Goal: Task Accomplishment & Management: Manage account settings

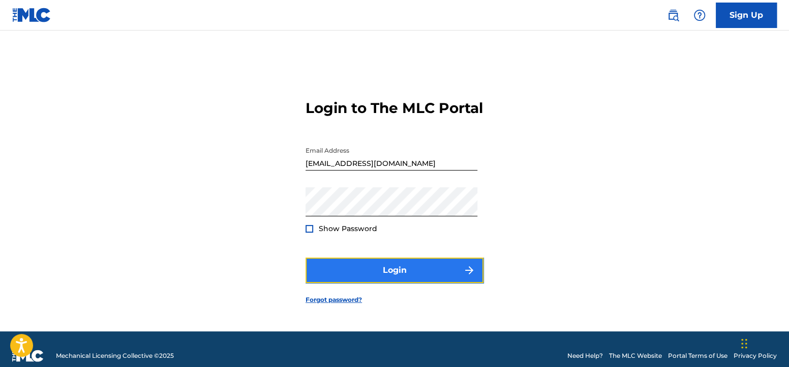
click at [407, 282] on button "Login" at bounding box center [395, 269] width 178 height 25
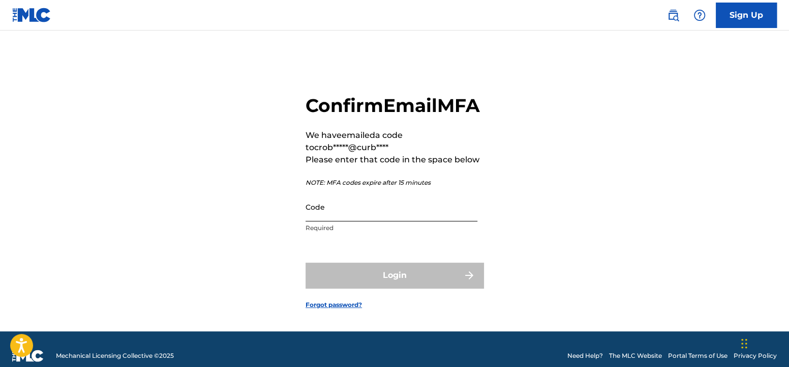
click at [385, 221] on input "Code" at bounding box center [392, 206] width 172 height 29
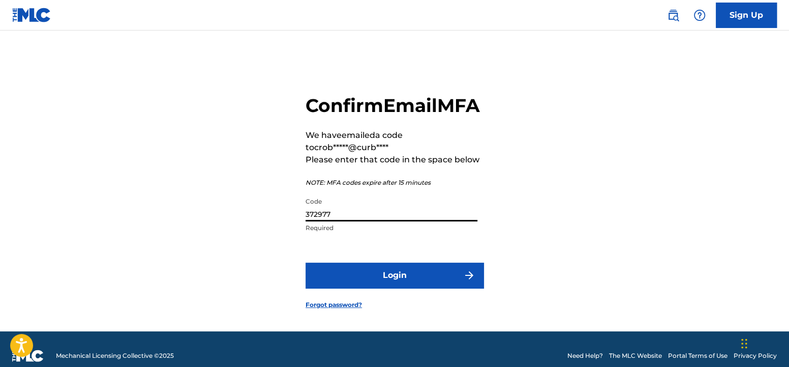
type input "372977"
click at [306, 262] on button "Login" at bounding box center [395, 274] width 178 height 25
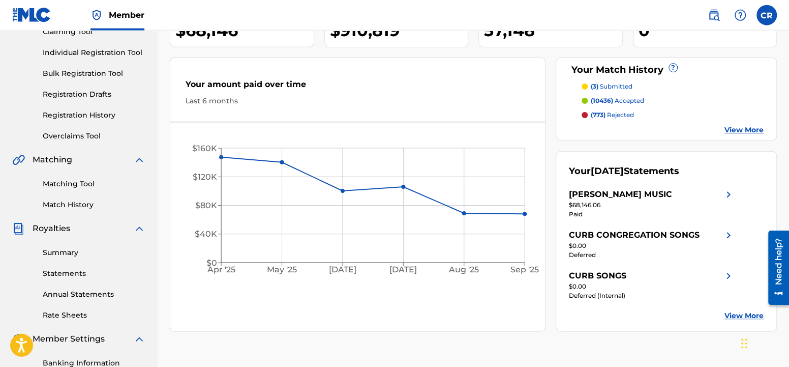
scroll to position [214, 0]
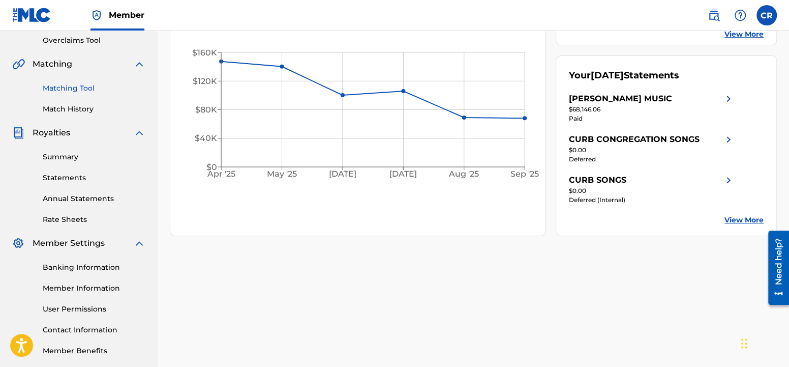
click at [77, 83] on link "Matching Tool" at bounding box center [94, 88] width 103 height 11
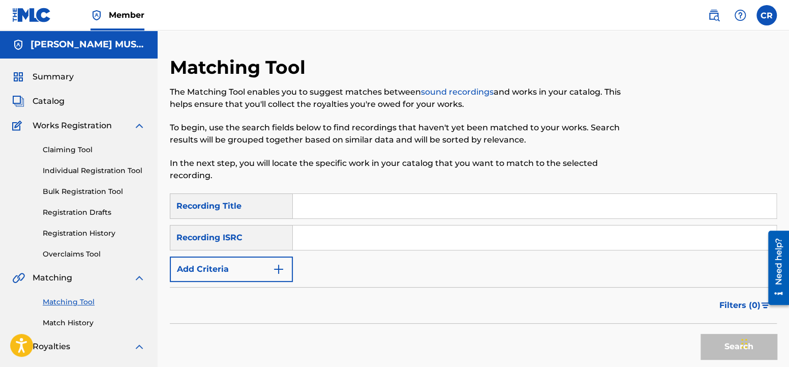
click at [329, 208] on input "Search Form" at bounding box center [535, 206] width 484 height 24
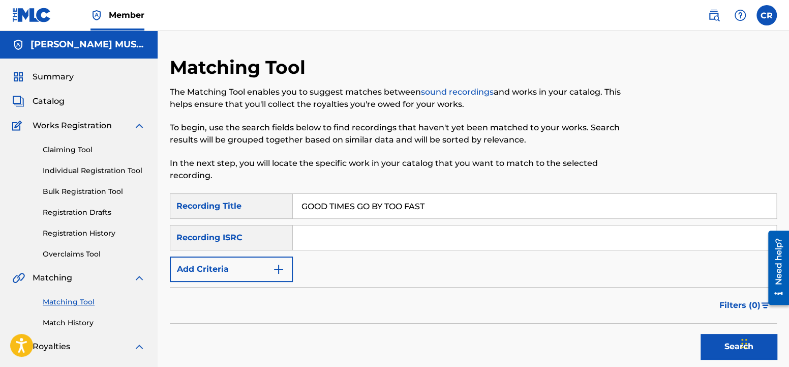
type input "GOOD TIMES GO BY TOO FAST"
click at [261, 266] on button "Add Criteria" at bounding box center [231, 268] width 123 height 25
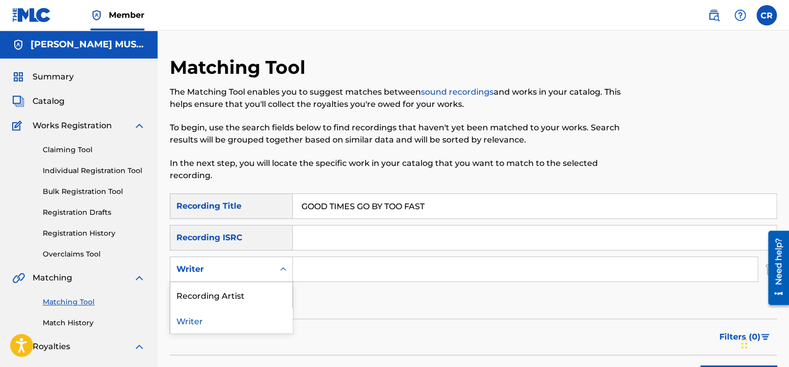
click at [261, 266] on div "Writer" at bounding box center [222, 269] width 92 height 12
click at [240, 323] on div "Writer" at bounding box center [231, 319] width 122 height 25
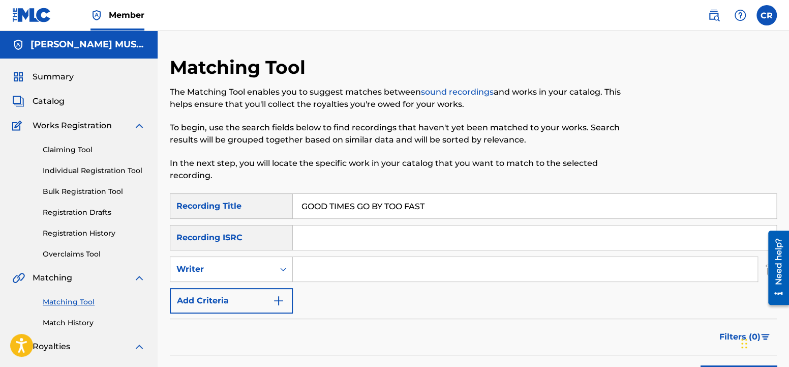
click at [312, 271] on input "Search Form" at bounding box center [525, 269] width 465 height 24
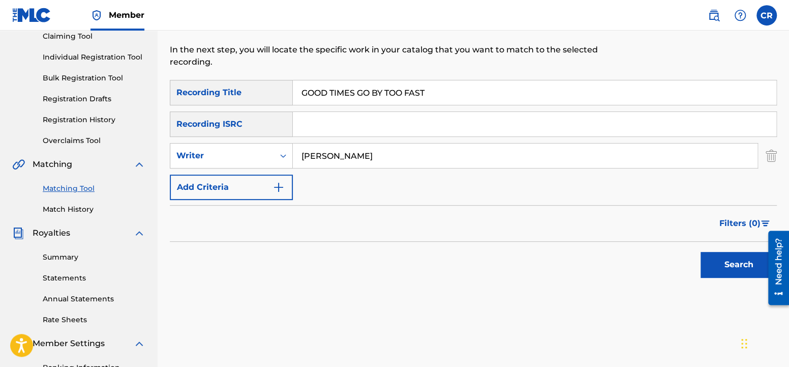
scroll to position [160, 0]
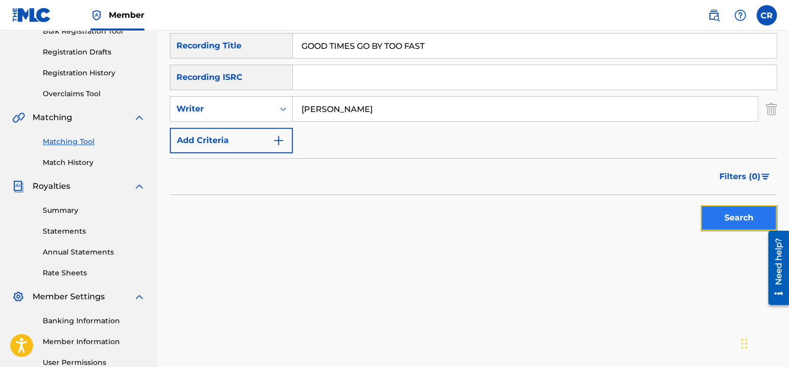
click at [739, 222] on button "Search" at bounding box center [739, 217] width 76 height 25
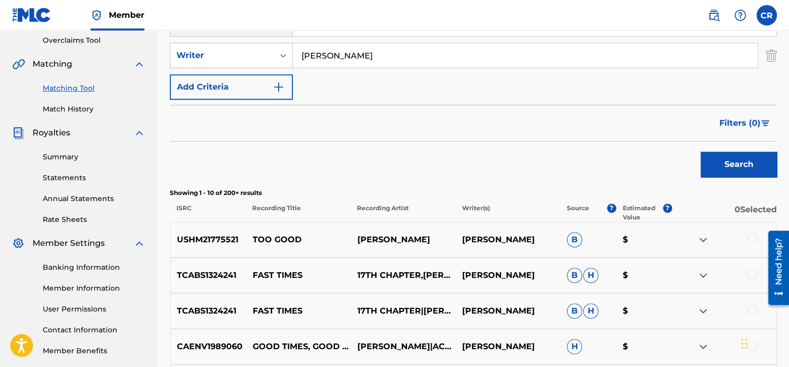
scroll to position [0, 0]
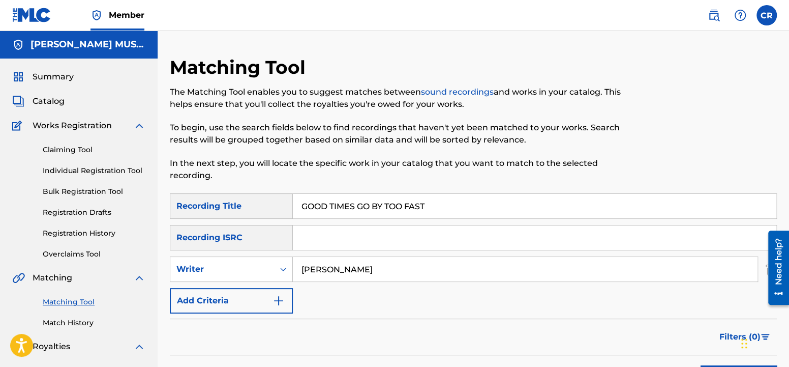
drag, startPoint x: 332, startPoint y: 268, endPoint x: -24, endPoint y: 195, distance: 363.3
click at [293, 257] on input "[PERSON_NAME]" at bounding box center [525, 269] width 465 height 24
type input "[PERSON_NAME]"
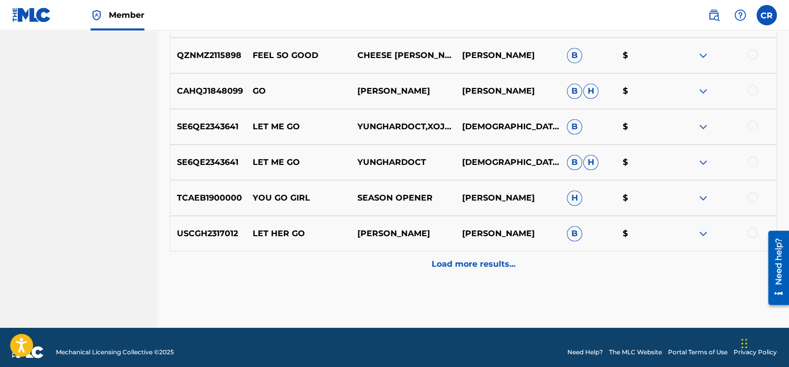
scroll to position [549, 0]
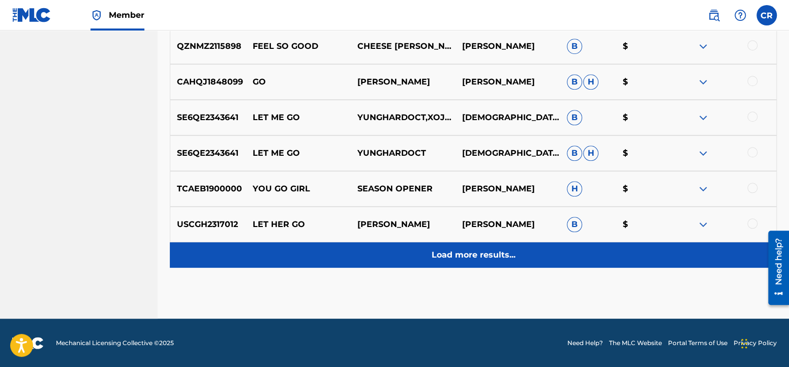
click at [454, 254] on p "Load more results..." at bounding box center [474, 255] width 84 height 12
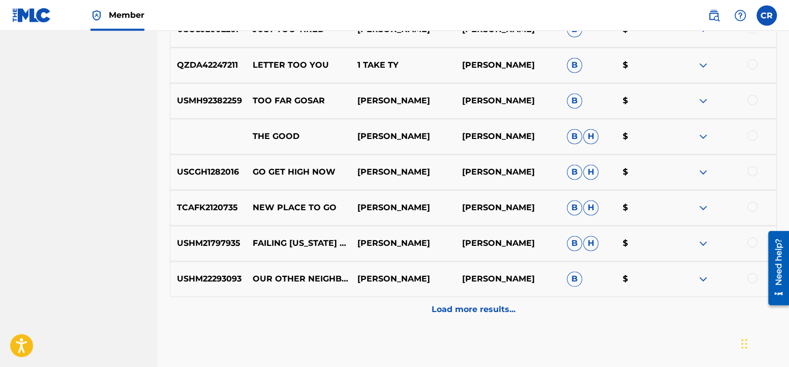
scroll to position [851, 0]
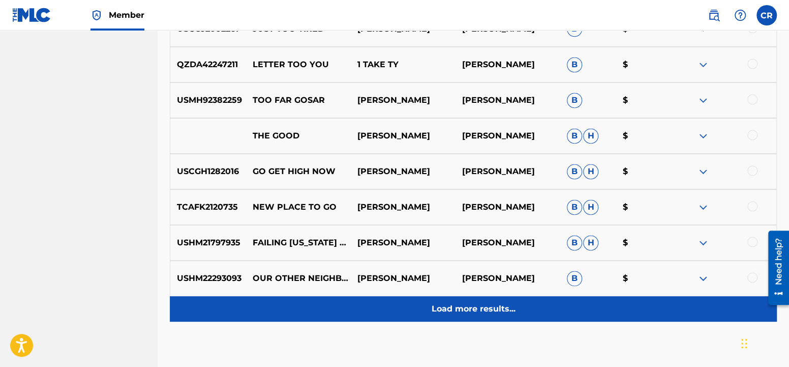
click at [488, 312] on p "Load more results..." at bounding box center [474, 309] width 84 height 12
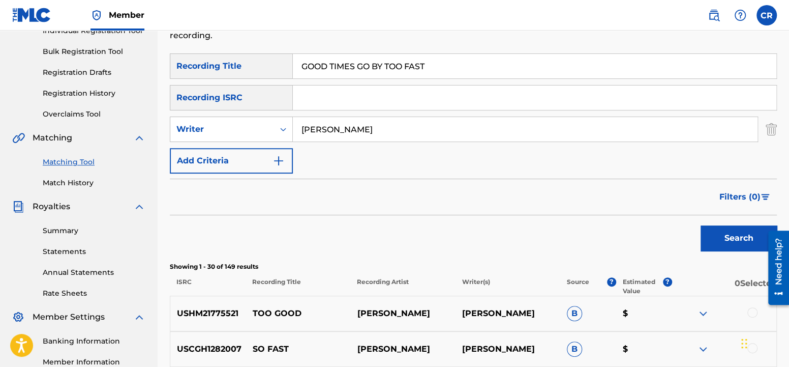
scroll to position [0, 0]
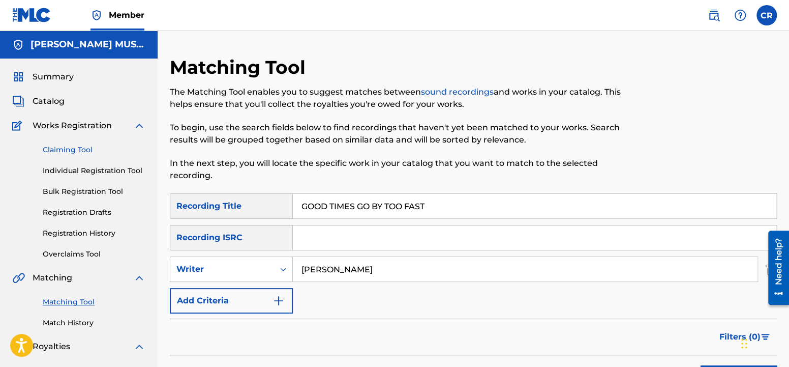
click at [70, 151] on link "Claiming Tool" at bounding box center [94, 149] width 103 height 11
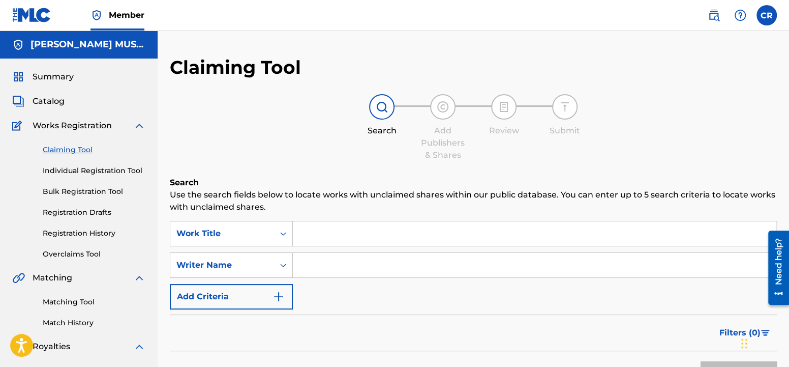
click at [336, 230] on input "Search Form" at bounding box center [535, 233] width 484 height 24
type input "GOOD TIMES GO BY TOO FAST"
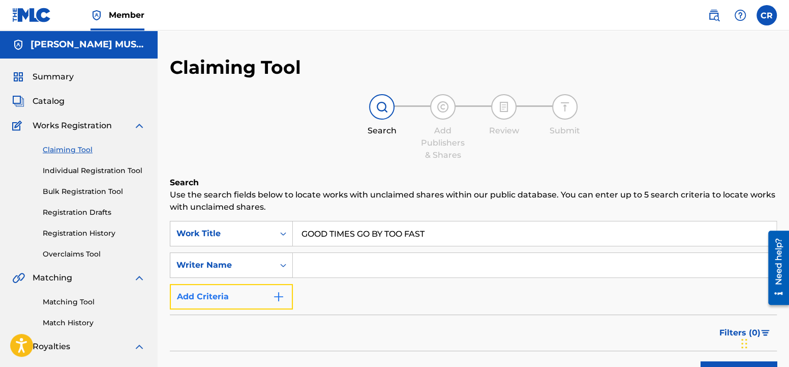
click at [266, 306] on button "Add Criteria" at bounding box center [231, 296] width 123 height 25
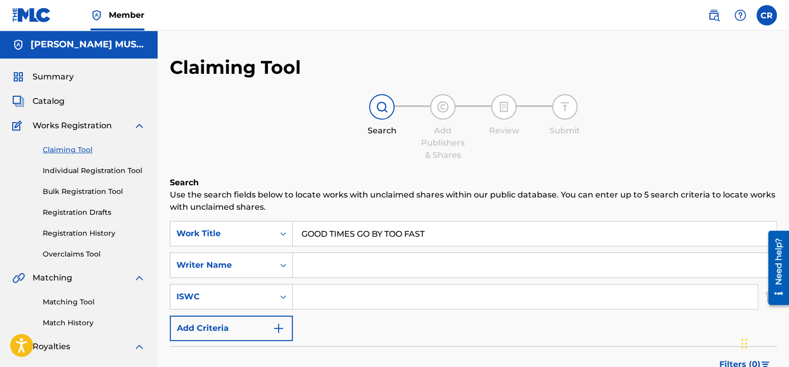
click at [332, 268] on input "Search Form" at bounding box center [535, 265] width 484 height 24
type input "[PERSON_NAME]"
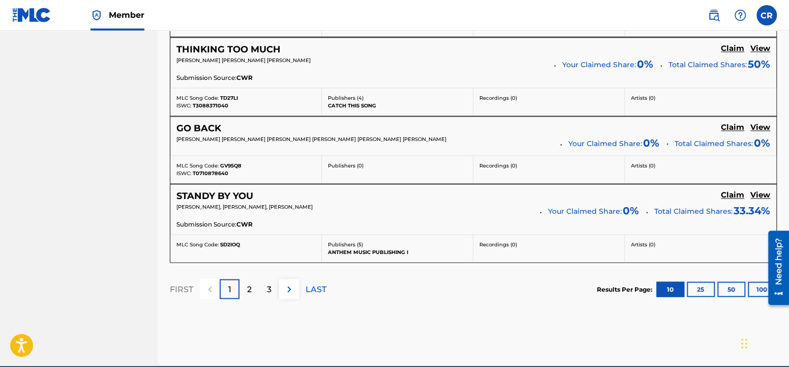
scroll to position [953, 0]
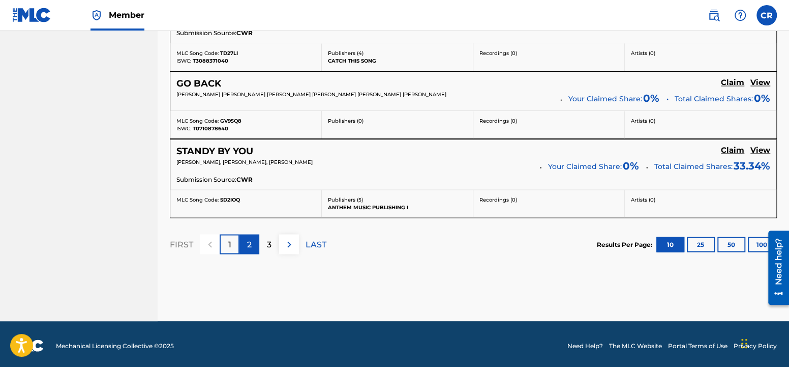
click at [248, 246] on p "2" at bounding box center [249, 244] width 5 height 12
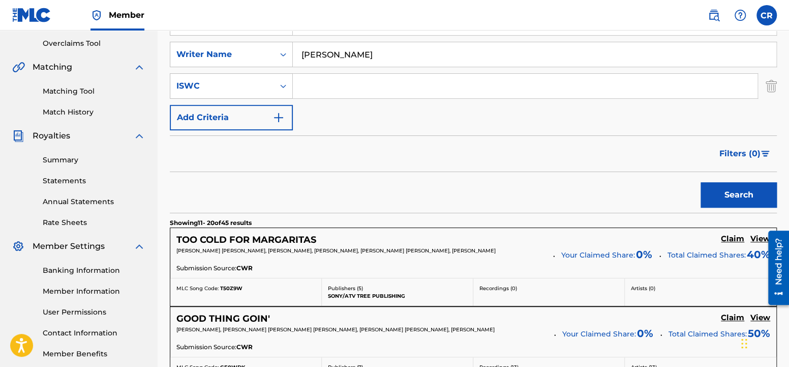
scroll to position [0, 0]
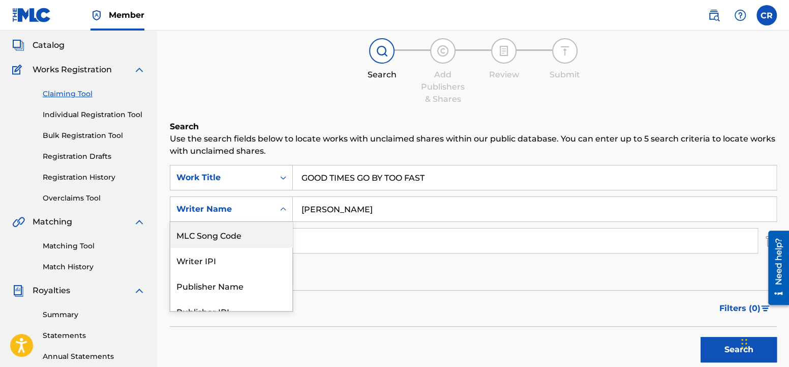
click at [285, 222] on div "6 results available. Use Up and Down to choose options, press Enter to select t…" at bounding box center [231, 208] width 123 height 25
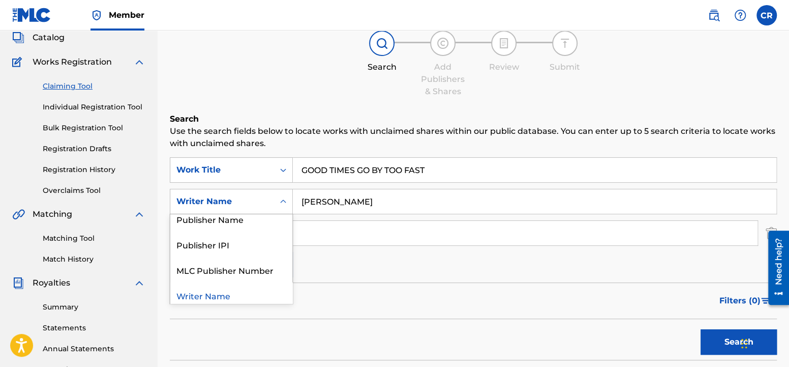
scroll to position [61, 0]
click at [273, 272] on div "MLC Publisher Number" at bounding box center [231, 267] width 122 height 25
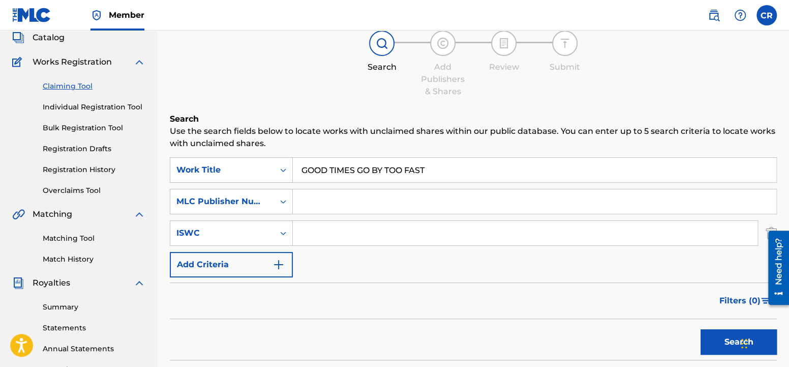
click at [312, 202] on input "Search Form" at bounding box center [535, 201] width 484 height 24
paste input "GA38PF"
type input "GA38PF"
click at [727, 341] on button "Search" at bounding box center [739, 341] width 76 height 25
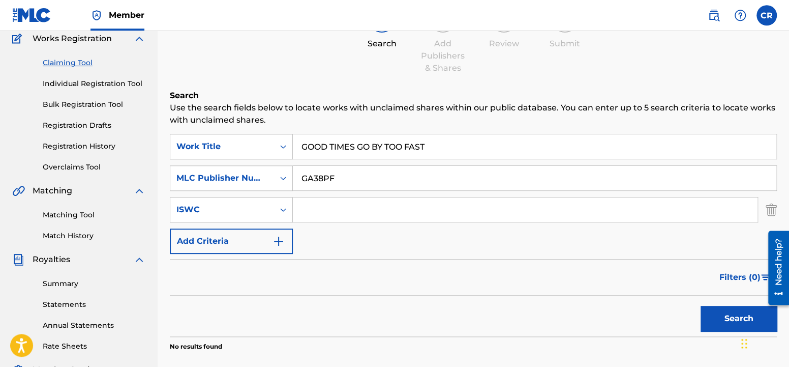
scroll to position [157, 0]
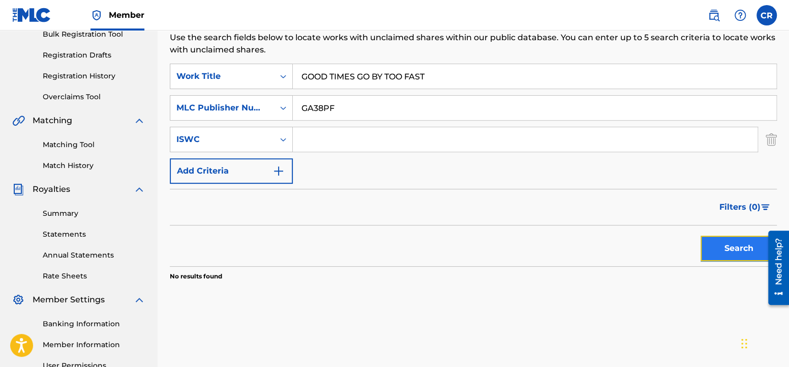
click at [733, 248] on button "Search" at bounding box center [739, 247] width 76 height 25
click at [75, 149] on link "Matching Tool" at bounding box center [94, 144] width 103 height 11
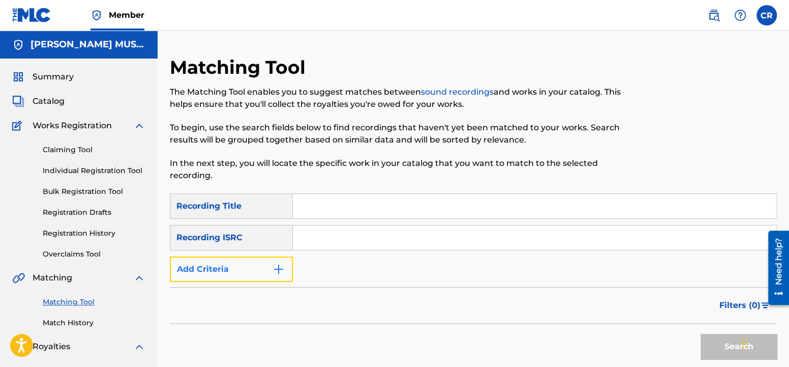
click at [274, 270] on img "Search Form" at bounding box center [279, 269] width 12 height 12
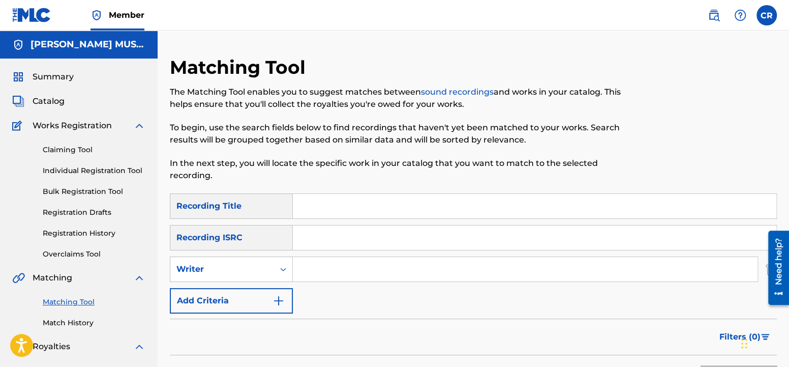
click at [336, 269] on input "Search Form" at bounding box center [525, 269] width 465 height 24
type input "[PERSON_NAME]"
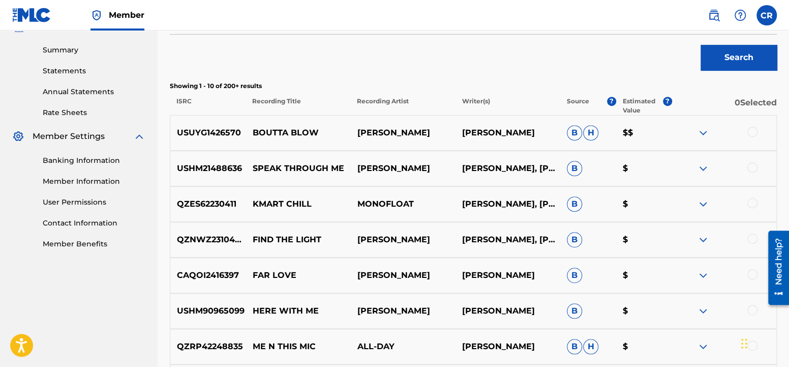
scroll to position [534, 0]
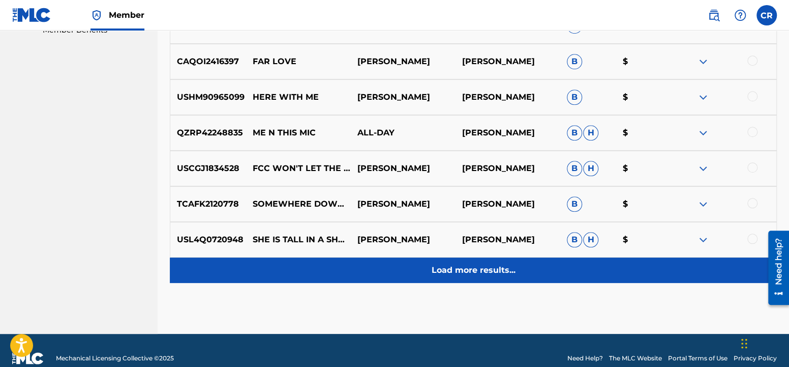
click at [451, 271] on p "Load more results..." at bounding box center [474, 270] width 84 height 12
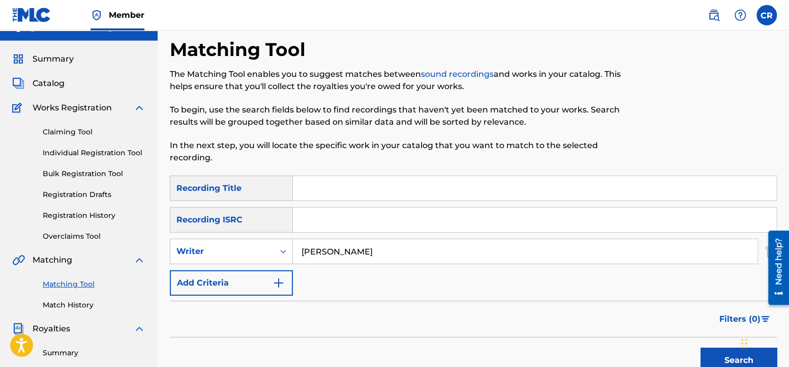
scroll to position [0, 0]
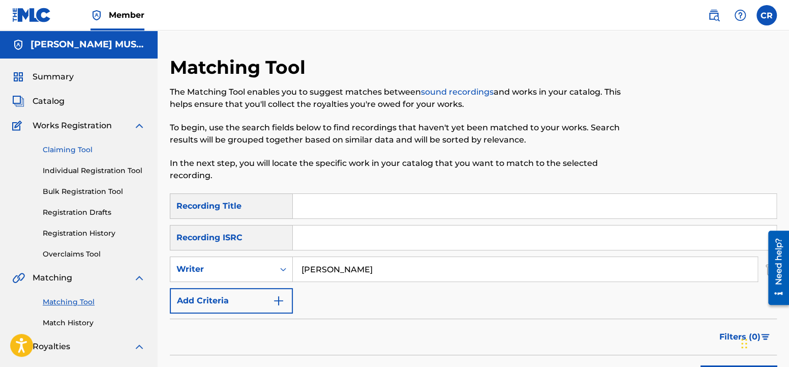
click at [84, 151] on link "Claiming Tool" at bounding box center [94, 149] width 103 height 11
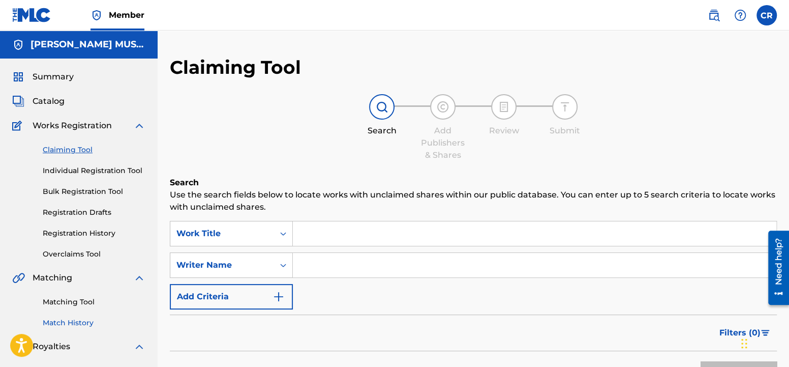
click at [61, 323] on link "Match History" at bounding box center [94, 322] width 103 height 11
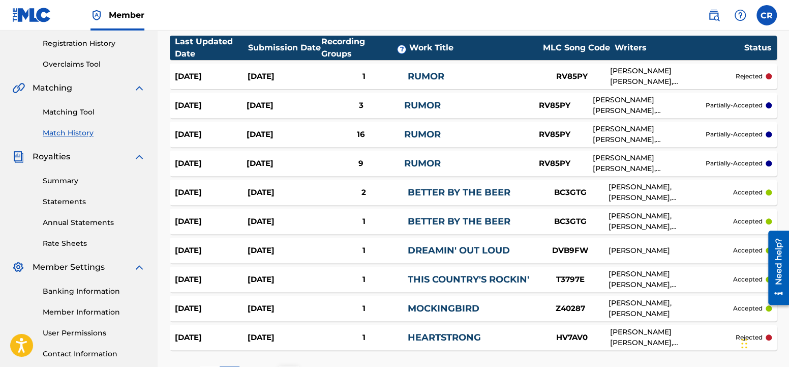
scroll to position [267, 0]
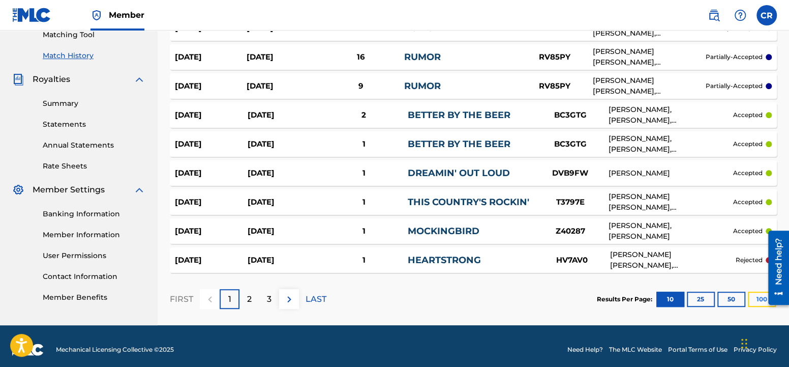
click at [758, 301] on button "100" at bounding box center [762, 298] width 28 height 15
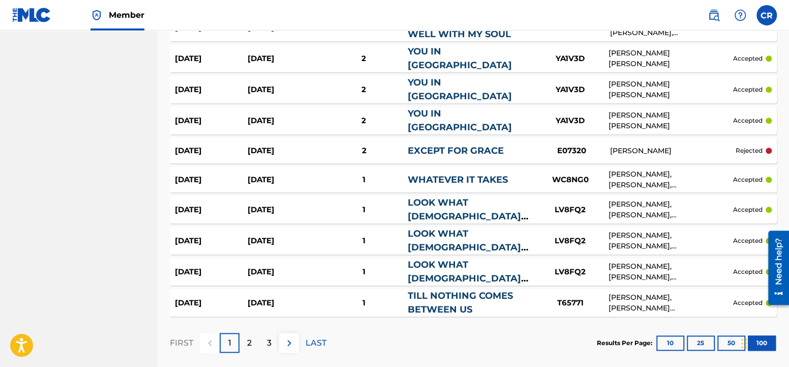
scroll to position [2909, 0]
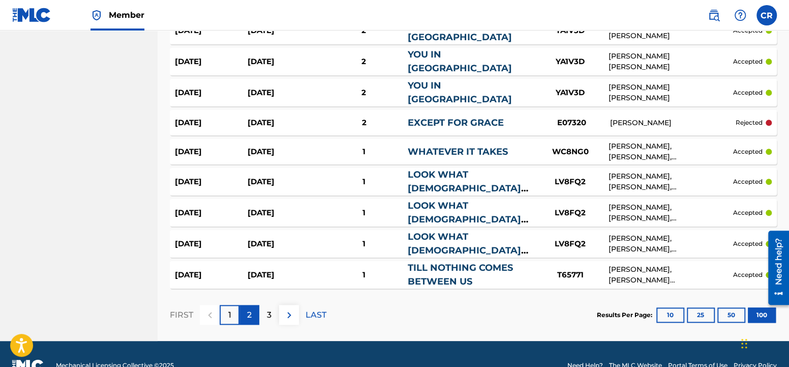
click at [250, 309] on p "2" at bounding box center [249, 315] width 5 height 12
click at [269, 309] on p "3" at bounding box center [269, 315] width 5 height 12
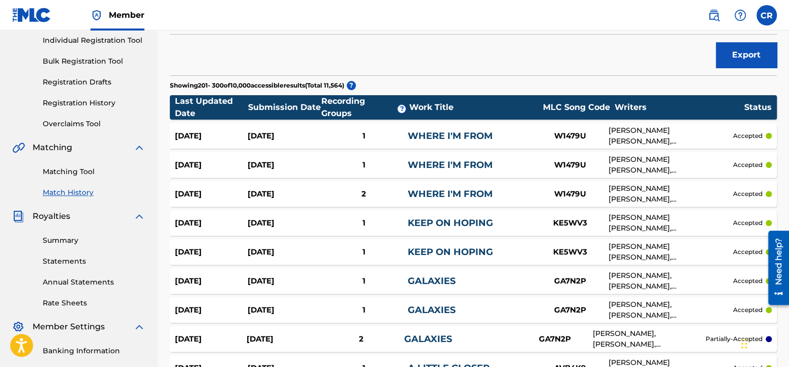
scroll to position [0, 0]
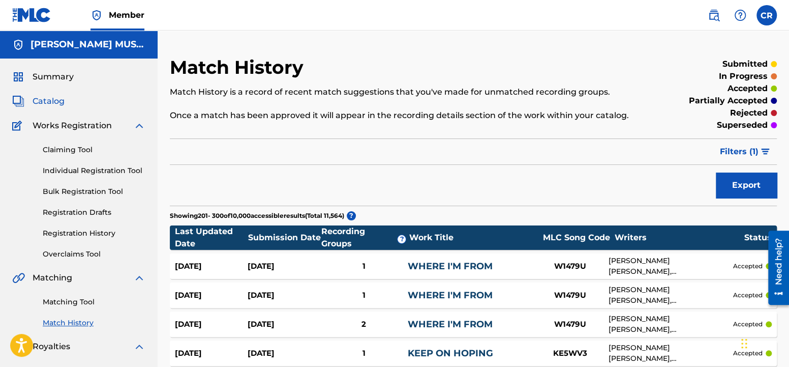
click at [60, 98] on span "Catalog" at bounding box center [49, 101] width 32 height 12
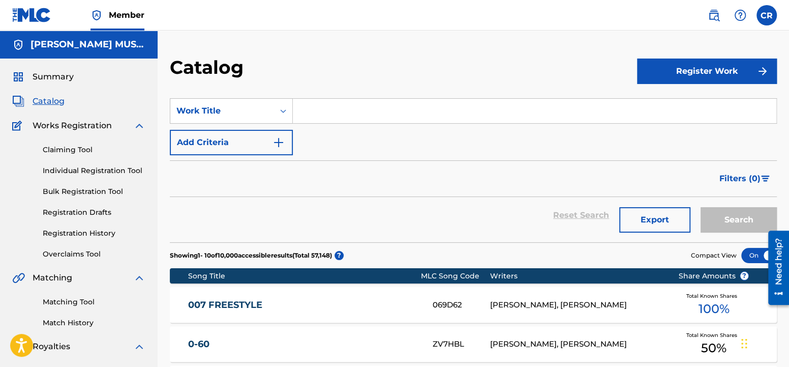
click at [332, 112] on input "Search Form" at bounding box center [535, 111] width 484 height 24
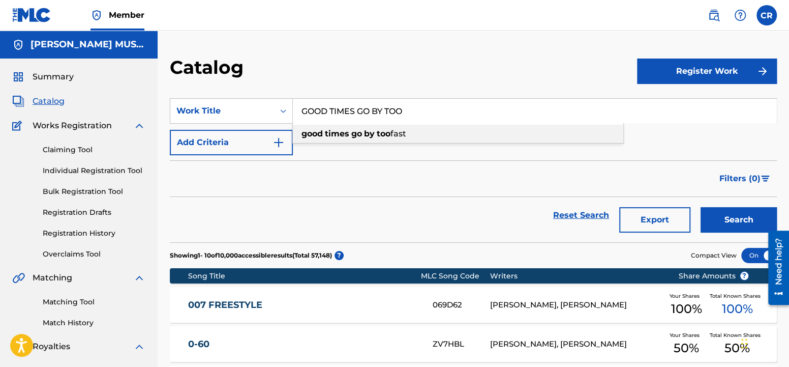
type input "GOOD TIMES GO BY TOO"
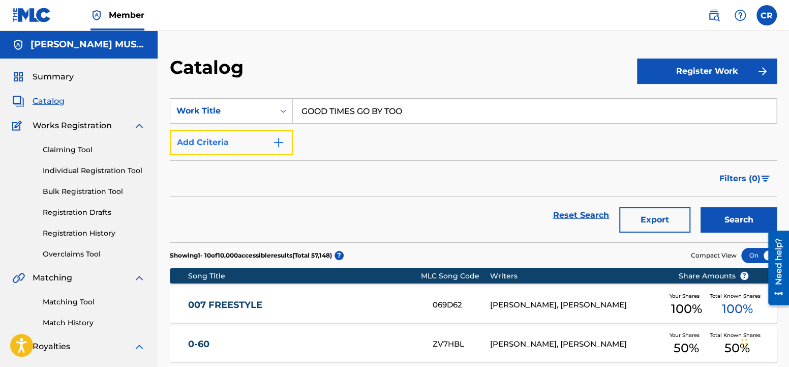
click at [281, 138] on img "Search Form" at bounding box center [279, 142] width 12 height 12
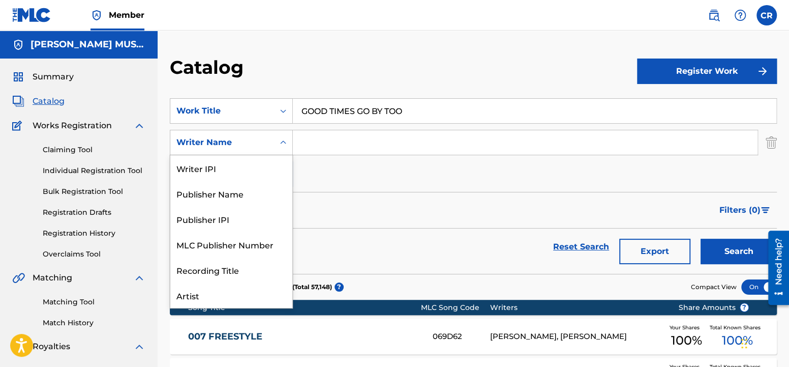
click at [281, 138] on icon "Search Form" at bounding box center [283, 142] width 10 height 10
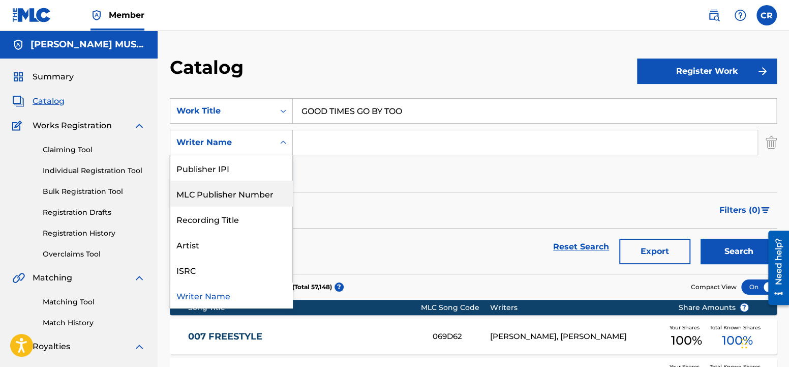
click at [283, 192] on div "MLC Publisher Number" at bounding box center [231, 193] width 122 height 25
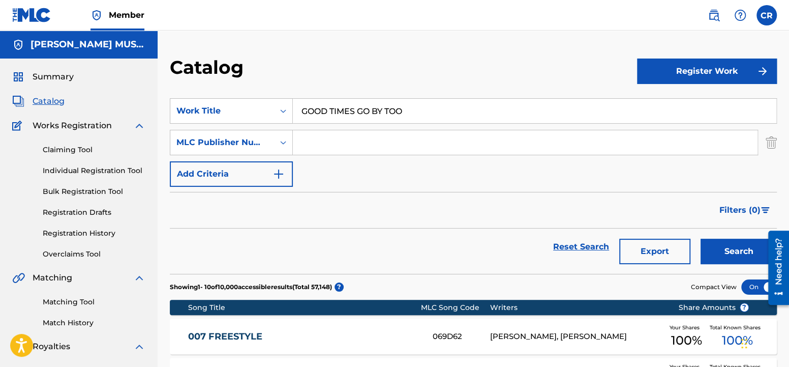
paste input "GA38PF"
type input "GA38PF"
click at [736, 250] on button "Search" at bounding box center [739, 251] width 76 height 25
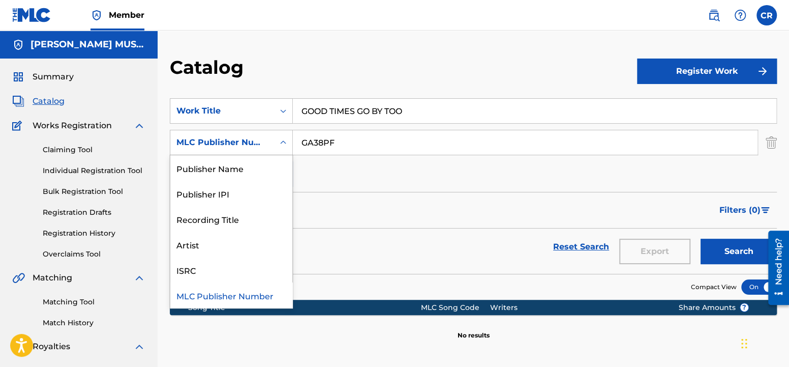
click at [278, 141] on div "Search Form" at bounding box center [283, 142] width 18 height 18
click at [210, 246] on div "Artist" at bounding box center [231, 243] width 122 height 25
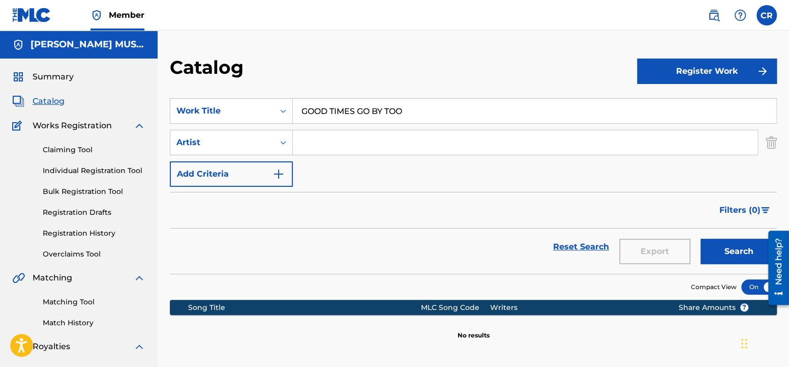
click at [397, 142] on input "Search Form" at bounding box center [525, 142] width 465 height 24
type input "DYLAB"
click at [436, 115] on input "GOOD TIMES GO BY TOO" at bounding box center [535, 111] width 484 height 24
type input "GOOD TIMES GO BY TOO FAST"
type input "D"
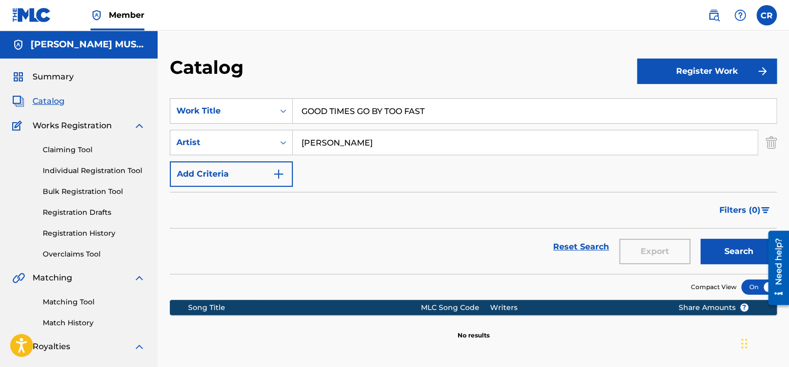
type input "[PERSON_NAME]"
click at [701, 239] on button "Search" at bounding box center [739, 251] width 76 height 25
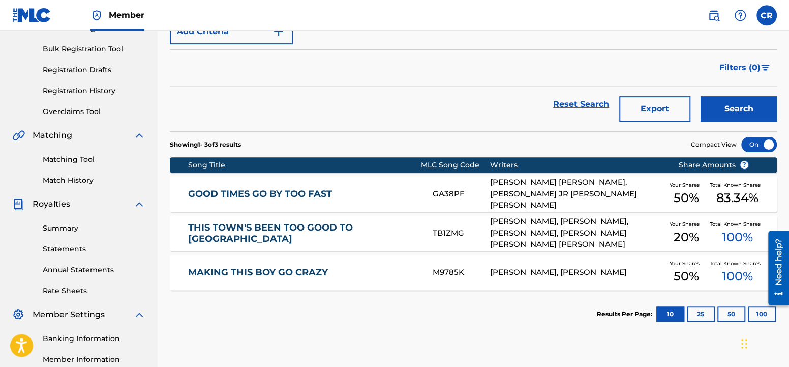
scroll to position [160, 0]
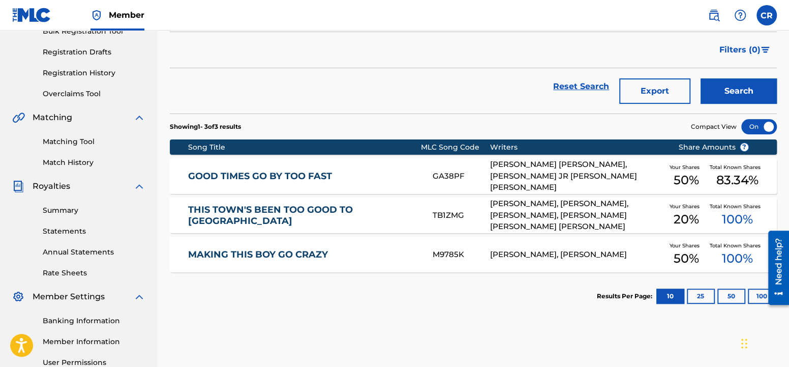
click at [293, 177] on link "GOOD TIMES GO BY TOO FAST" at bounding box center [303, 176] width 231 height 12
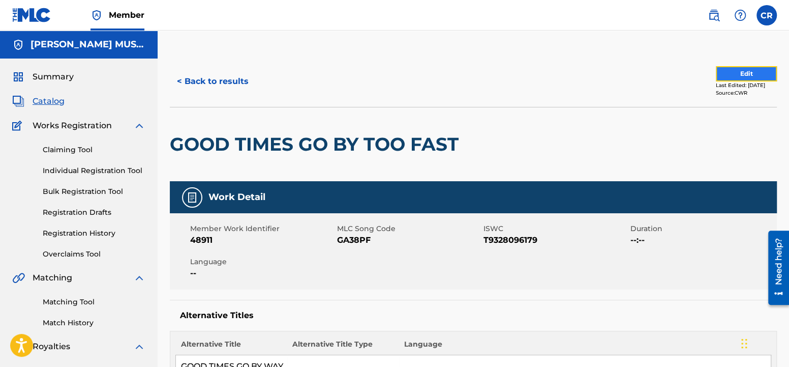
click at [727, 73] on button "Edit" at bounding box center [746, 73] width 61 height 15
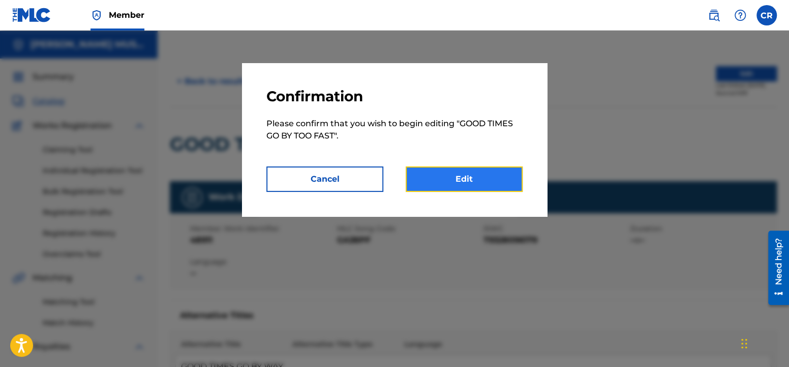
click at [444, 183] on link "Edit" at bounding box center [464, 178] width 117 height 25
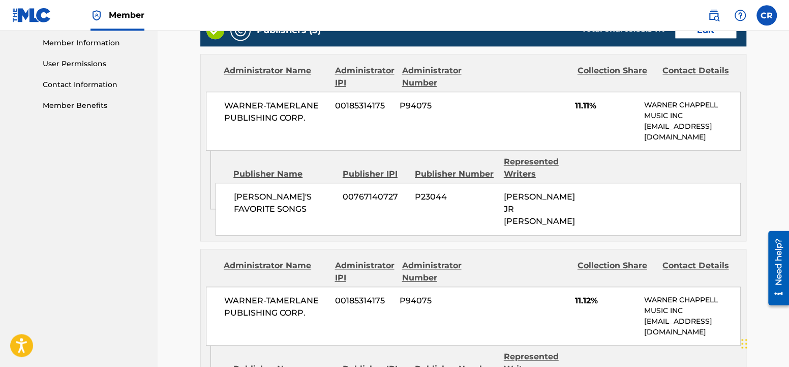
scroll to position [328, 0]
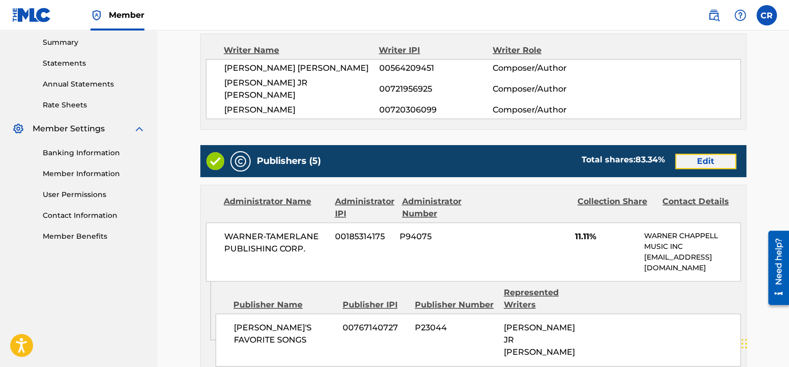
click at [701, 160] on link "Edit" at bounding box center [705, 161] width 61 height 15
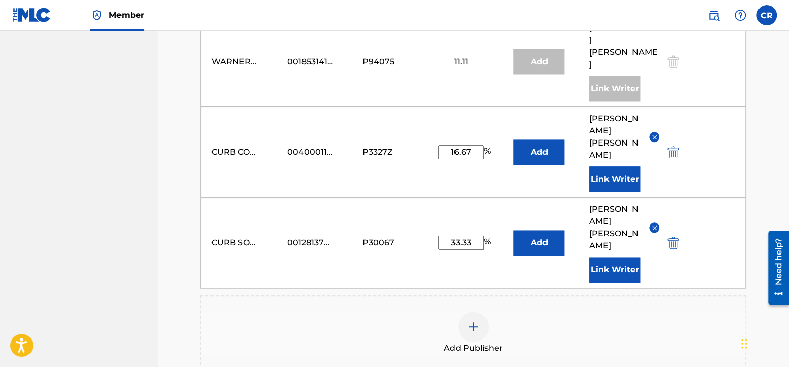
scroll to position [607, 0]
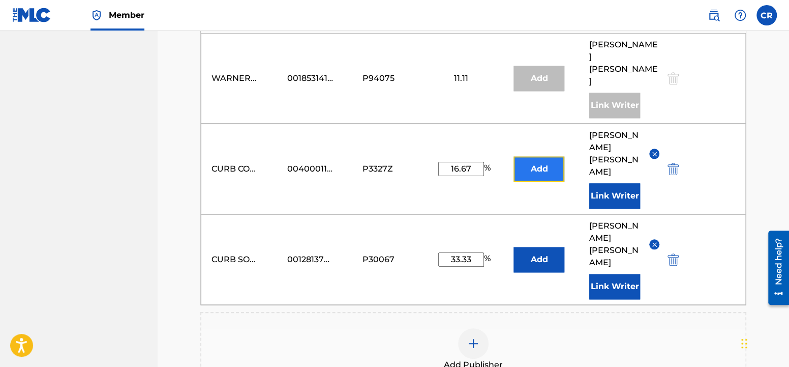
click at [547, 156] on button "Add" at bounding box center [539, 168] width 51 height 25
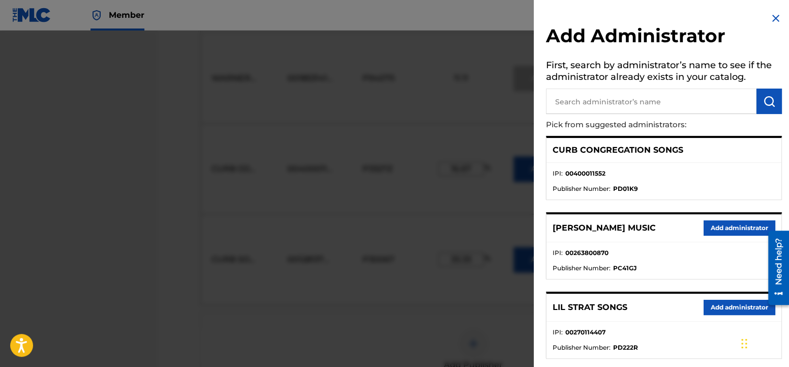
click at [696, 105] on input "text" at bounding box center [651, 100] width 211 height 25
type input "GOOD VIBES GOOD TIMES"
click at [761, 101] on button "submit" at bounding box center [769, 100] width 25 height 25
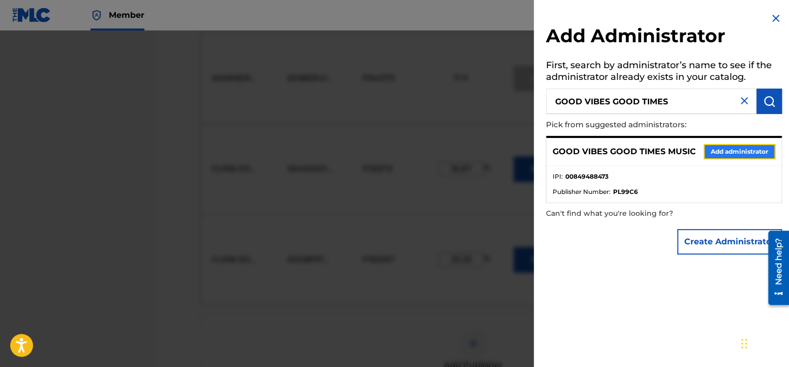
click at [736, 156] on button "Add administrator" at bounding box center [740, 151] width 72 height 15
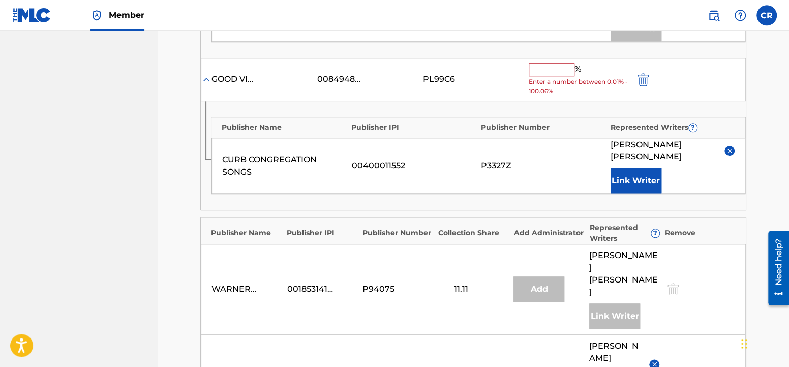
scroll to position [447, 0]
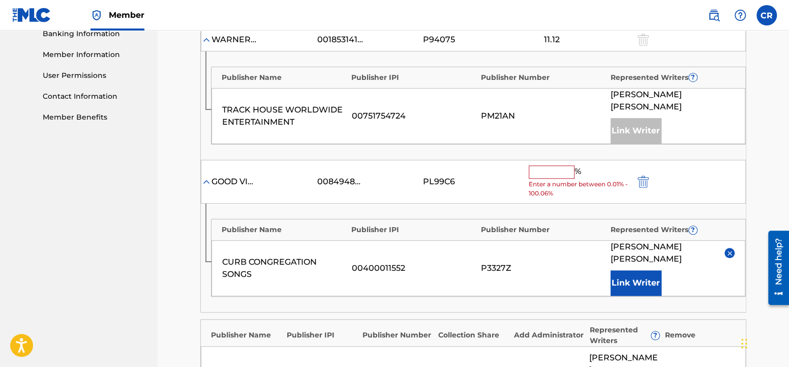
click at [559, 172] on input "text" at bounding box center [552, 171] width 46 height 13
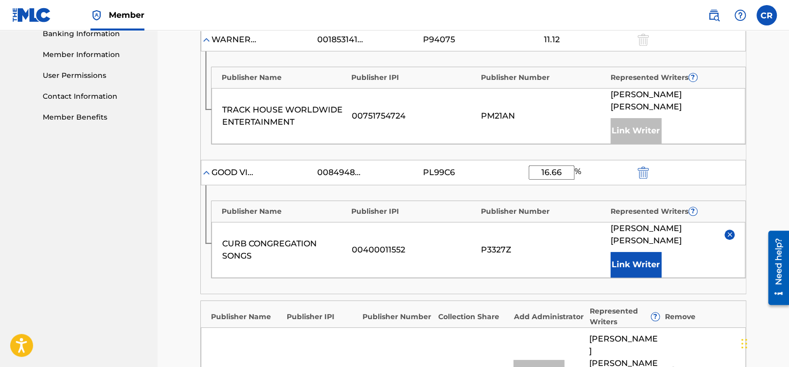
type input "16.66"
click at [556, 226] on div "CURB CONGREGATION SONGS 00400011552 P3327Z [PERSON_NAME] Link Writer" at bounding box center [479, 250] width 534 height 56
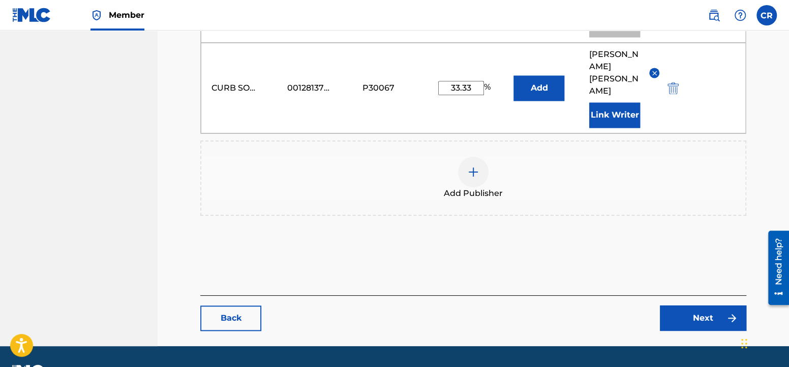
scroll to position [555, 0]
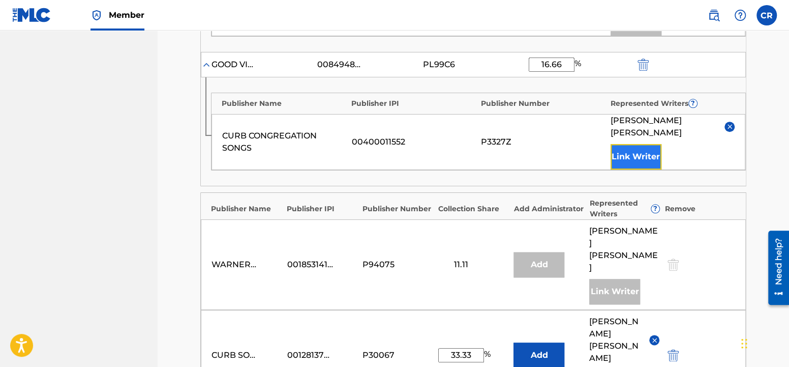
click at [630, 149] on button "Link Writer" at bounding box center [636, 156] width 51 height 25
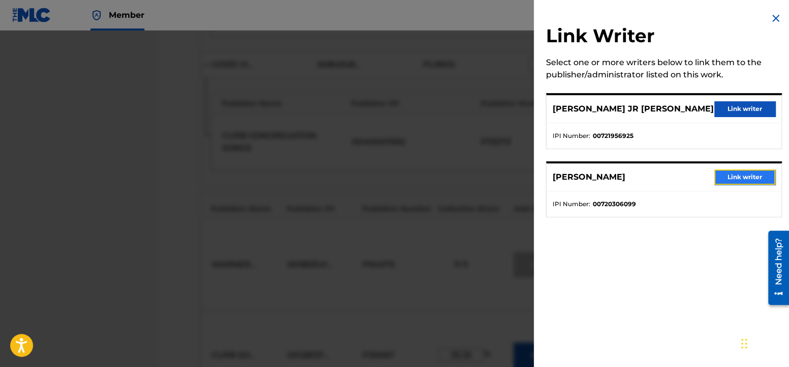
click at [723, 172] on button "Link writer" at bounding box center [745, 176] width 61 height 15
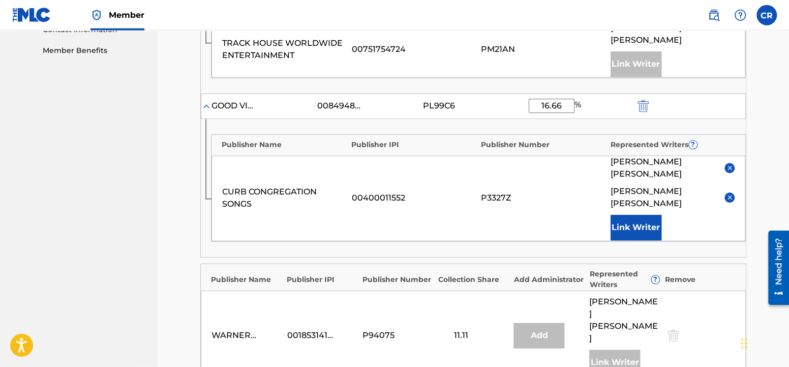
scroll to position [501, 0]
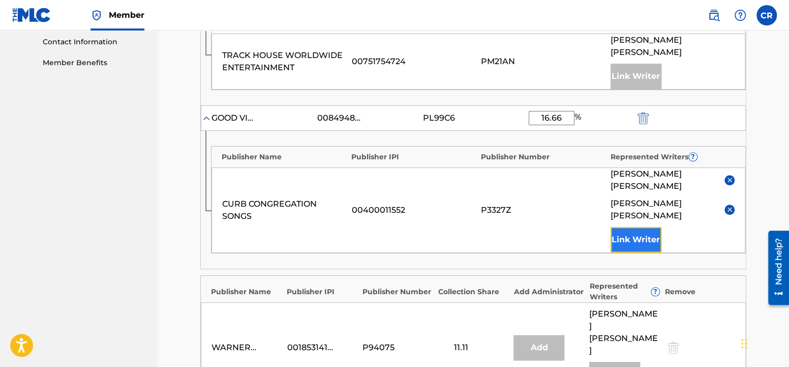
click at [638, 240] on button "Link Writer" at bounding box center [636, 239] width 51 height 25
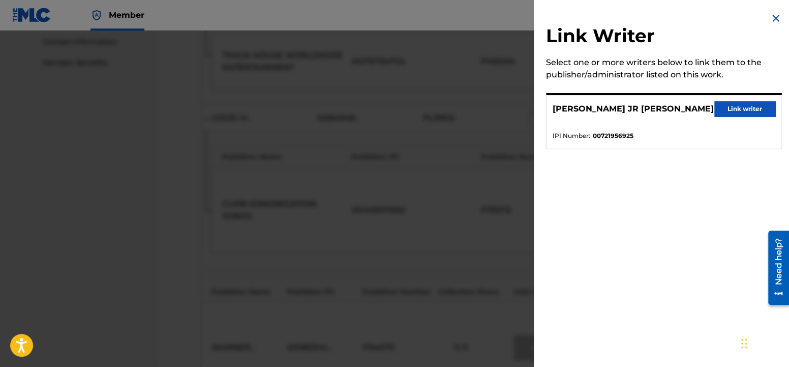
click at [777, 16] on img at bounding box center [776, 18] width 12 height 12
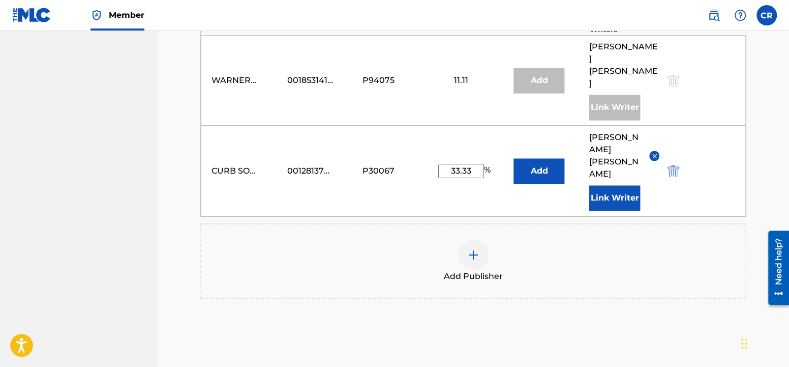
scroll to position [852, 0]
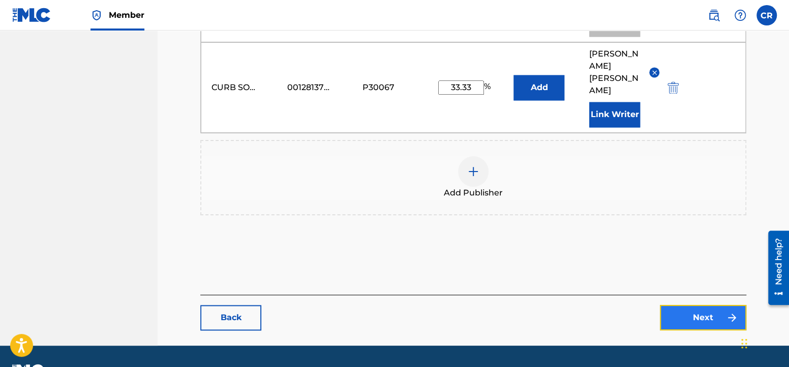
click at [698, 305] on link "Next" at bounding box center [703, 317] width 86 height 25
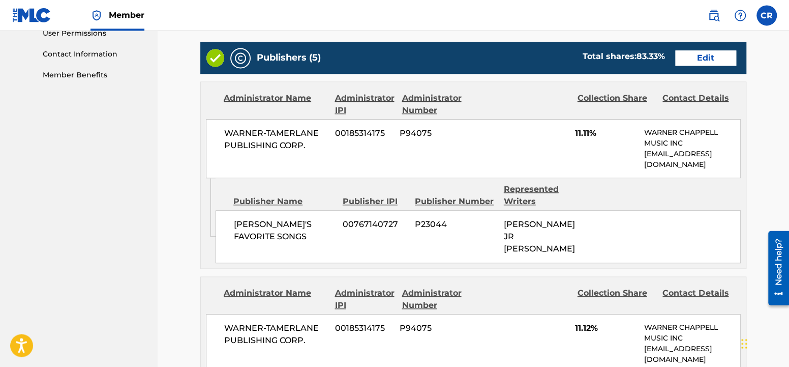
scroll to position [481, 0]
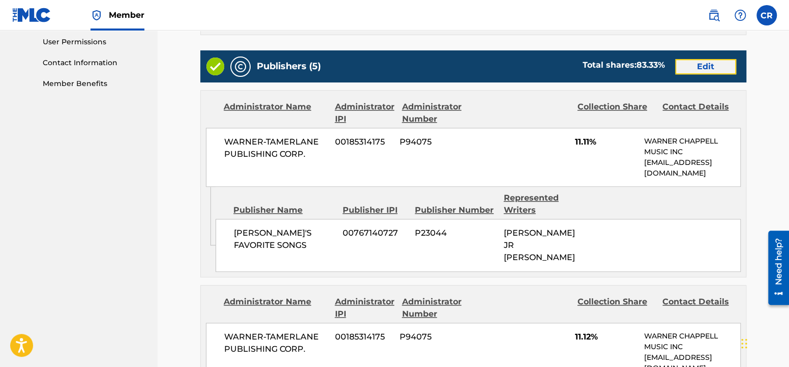
click at [703, 66] on link "Edit" at bounding box center [705, 66] width 61 height 15
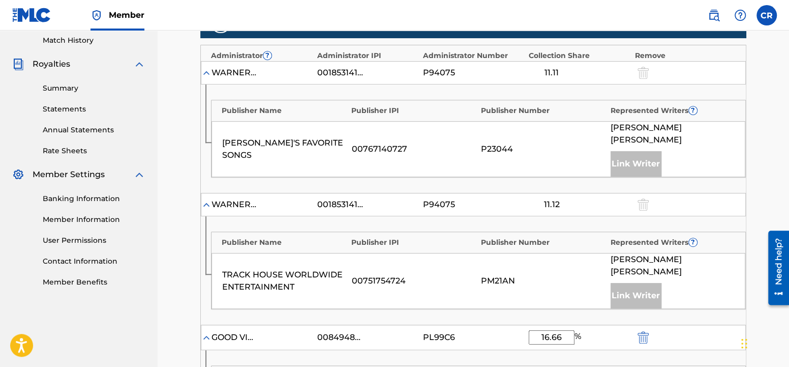
scroll to position [427, 0]
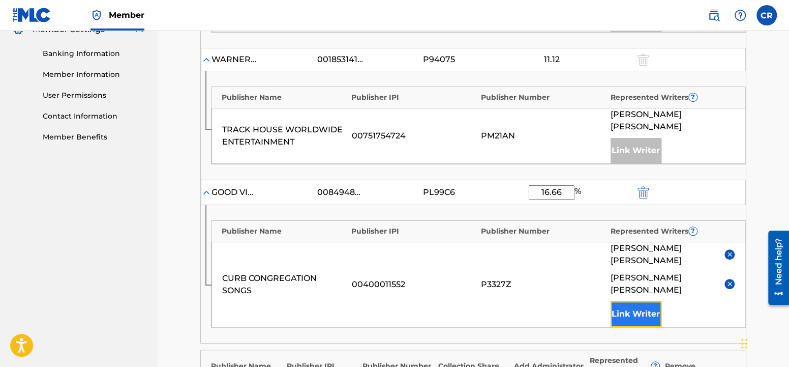
click at [637, 309] on button "Link Writer" at bounding box center [636, 313] width 51 height 25
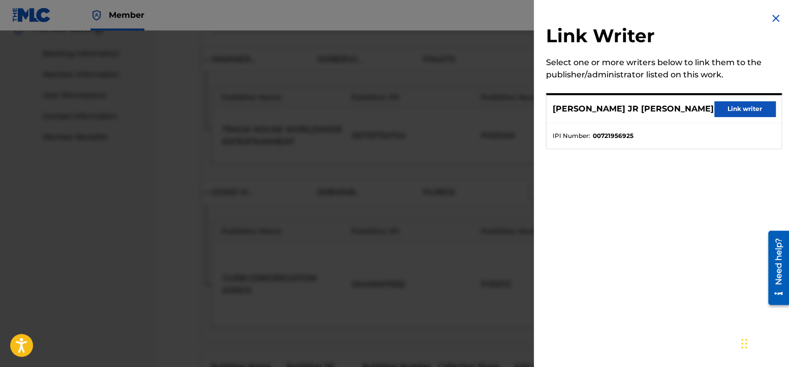
click at [780, 15] on img at bounding box center [776, 18] width 12 height 12
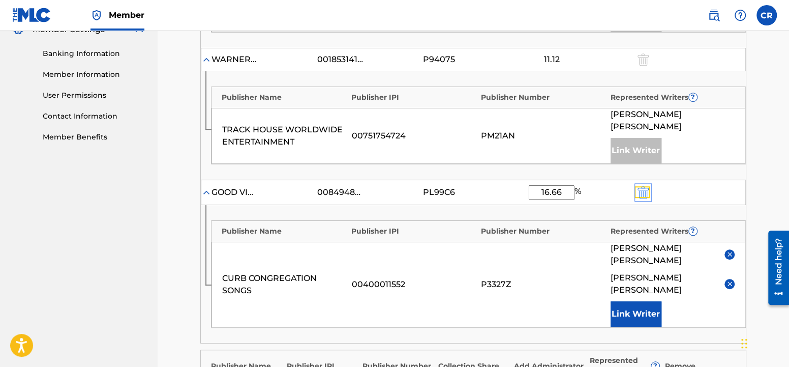
click at [646, 190] on img "submit" at bounding box center [643, 192] width 11 height 12
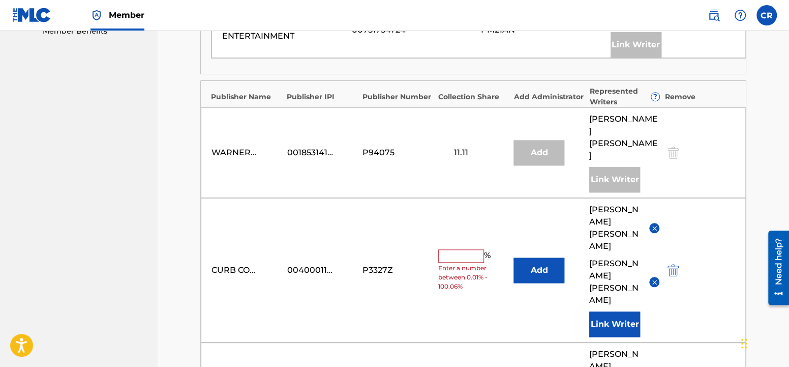
scroll to position [534, 0]
click at [479, 248] on input "text" at bounding box center [461, 254] width 46 height 13
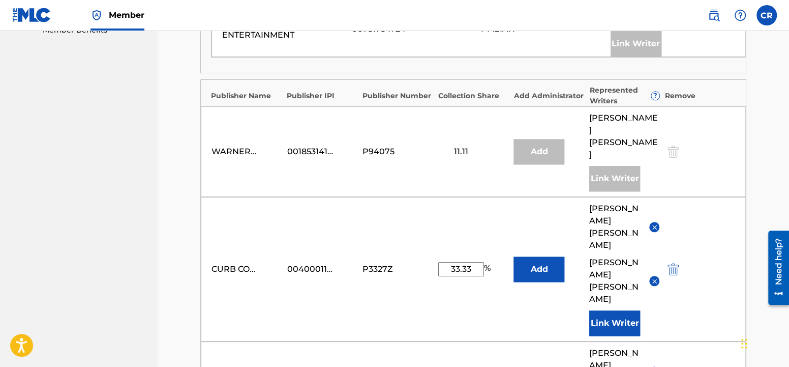
type input "33.33"
click at [492, 220] on div "CURB CONGREGATION SONGS 00400011552 P3327Z 33.33 % Add [PERSON_NAME] [PERSON_NA…" at bounding box center [473, 269] width 545 height 144
click at [609, 310] on button "Link Writer" at bounding box center [614, 322] width 51 height 25
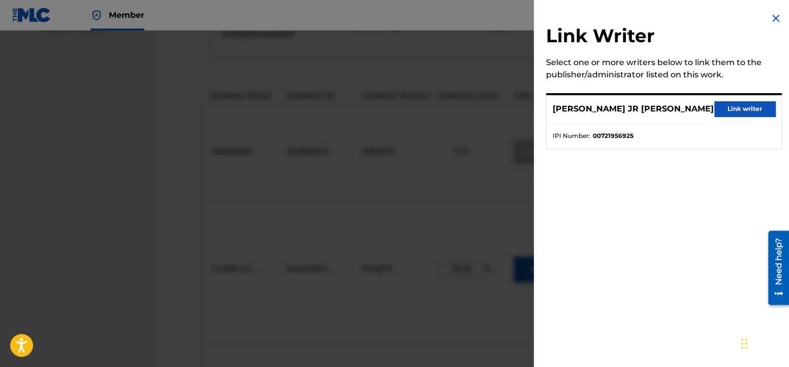
click at [774, 14] on img at bounding box center [776, 18] width 12 height 12
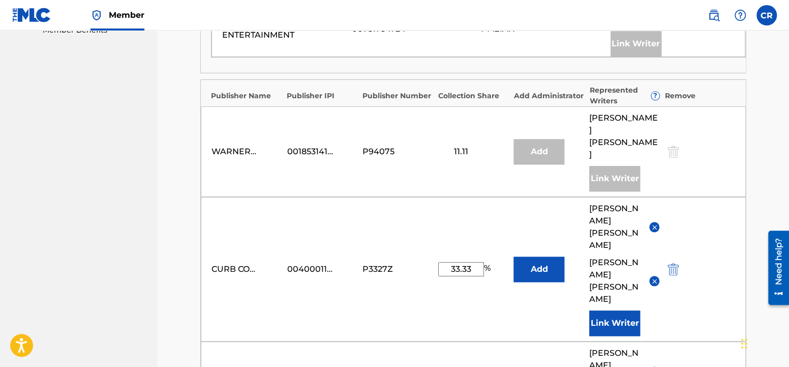
click at [652, 202] on div "[PERSON_NAME]" at bounding box center [624, 226] width 71 height 49
click at [653, 222] on button at bounding box center [655, 227] width 10 height 10
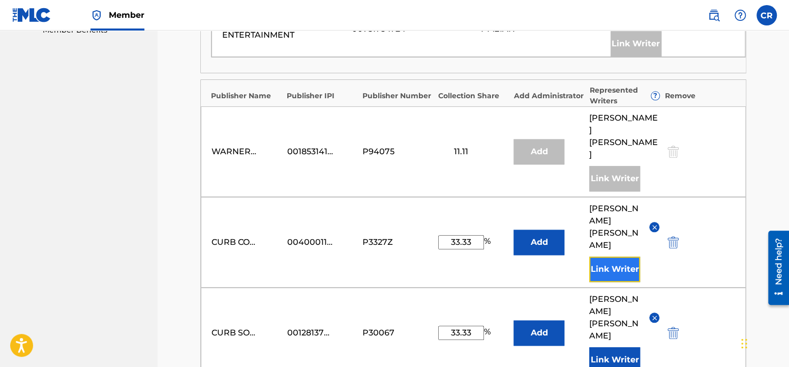
click at [627, 256] on button "Link Writer" at bounding box center [614, 268] width 51 height 25
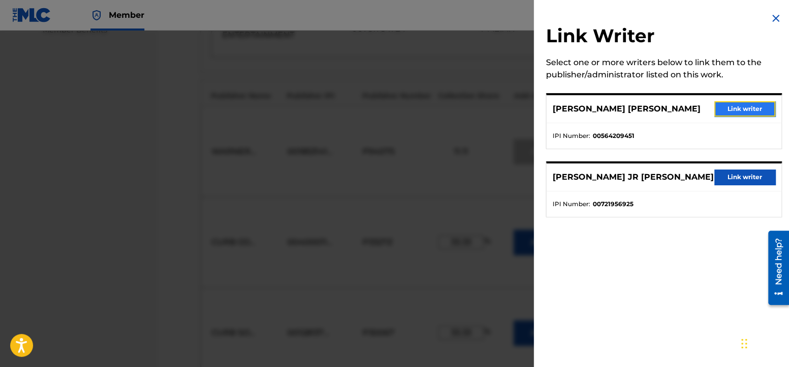
click at [739, 105] on button "Link writer" at bounding box center [745, 108] width 61 height 15
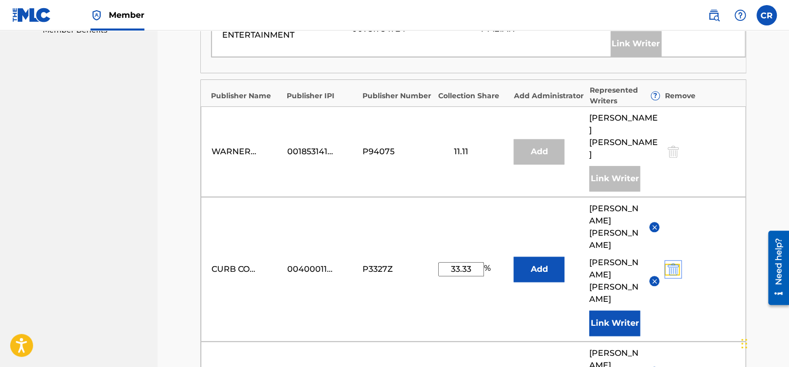
click at [672, 263] on img "submit" at bounding box center [673, 269] width 11 height 12
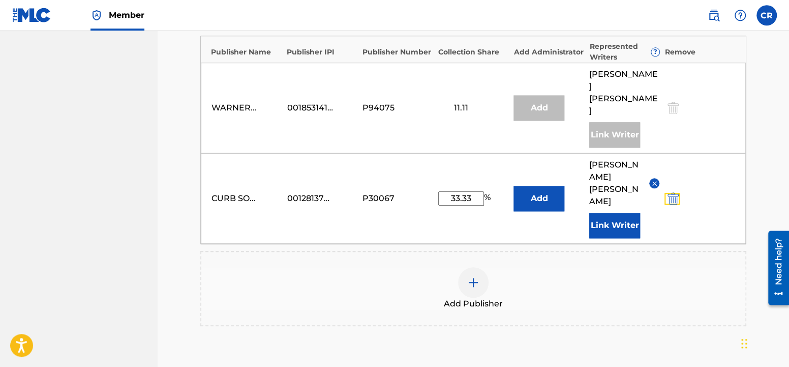
scroll to position [582, 0]
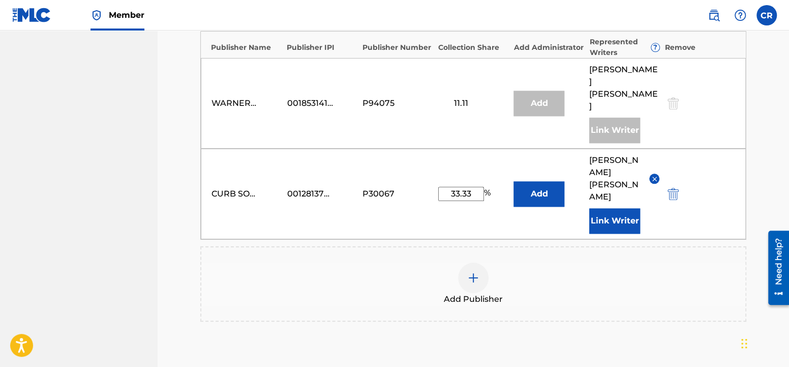
click at [475, 272] on img at bounding box center [473, 278] width 12 height 12
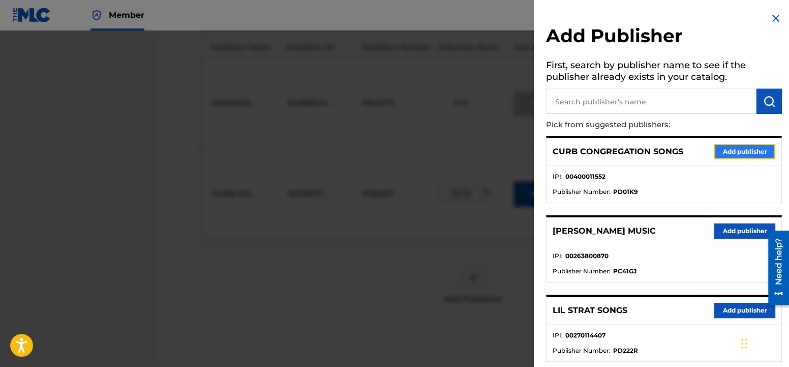
click at [729, 149] on button "Add publisher" at bounding box center [745, 151] width 61 height 15
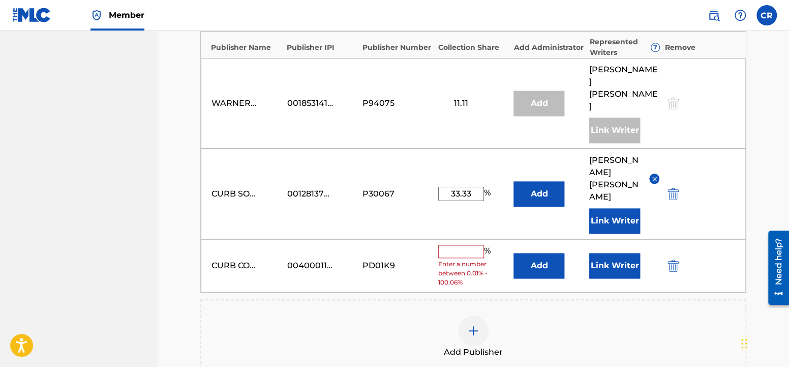
click at [467, 245] on input "text" at bounding box center [461, 251] width 46 height 13
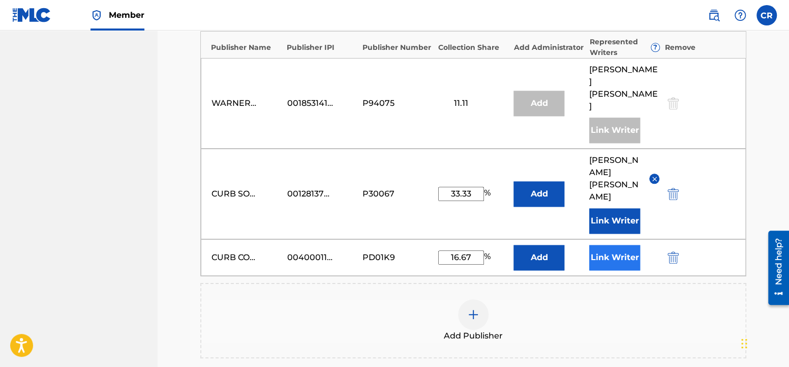
type input "16.67"
click at [624, 245] on button "Link Writer" at bounding box center [614, 257] width 51 height 25
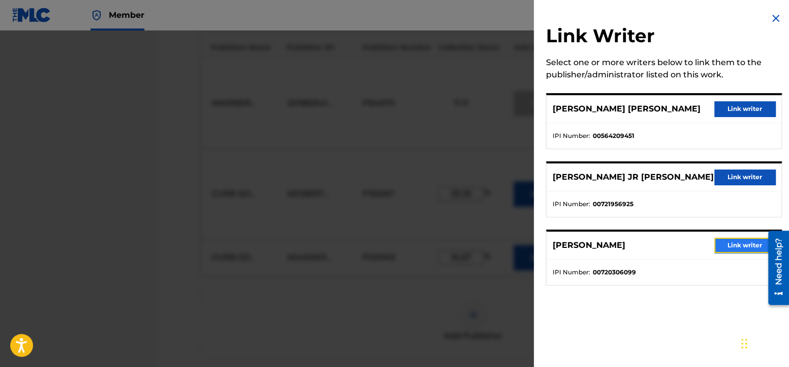
click at [739, 240] on button "Link writer" at bounding box center [745, 245] width 61 height 15
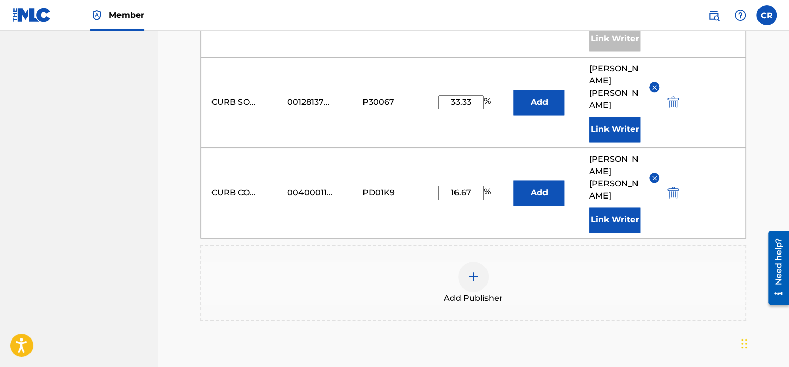
scroll to position [689, 0]
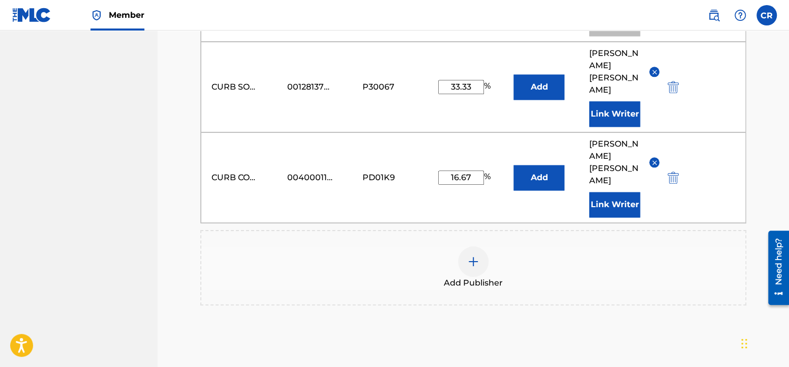
click at [469, 246] on div at bounding box center [473, 261] width 31 height 31
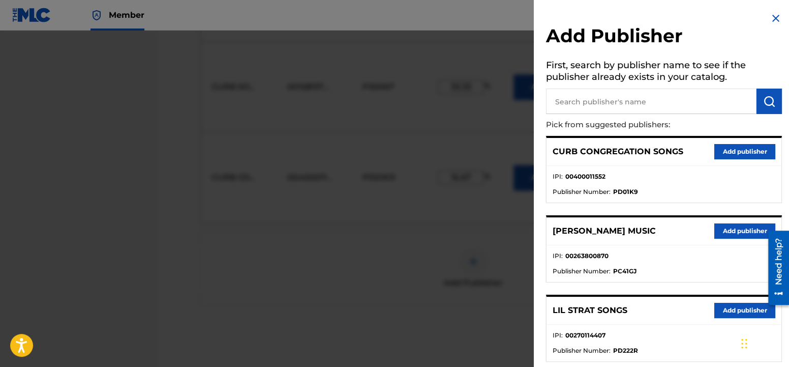
click at [654, 95] on input "text" at bounding box center [651, 100] width 211 height 25
type input "GOOD VIBES"
click at [769, 106] on img "submit" at bounding box center [769, 101] width 12 height 12
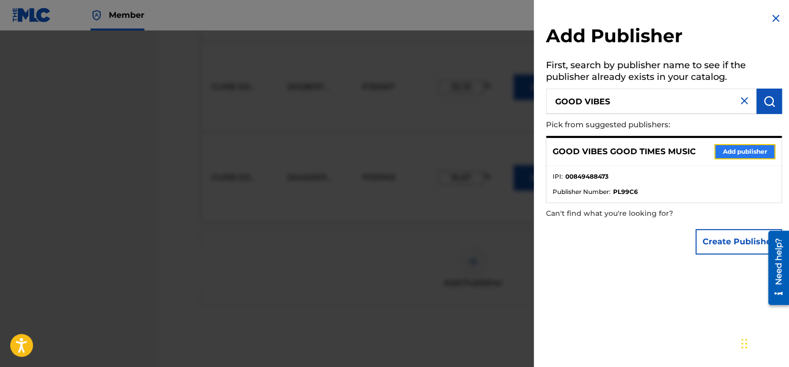
click at [749, 150] on button "Add publisher" at bounding box center [745, 151] width 61 height 15
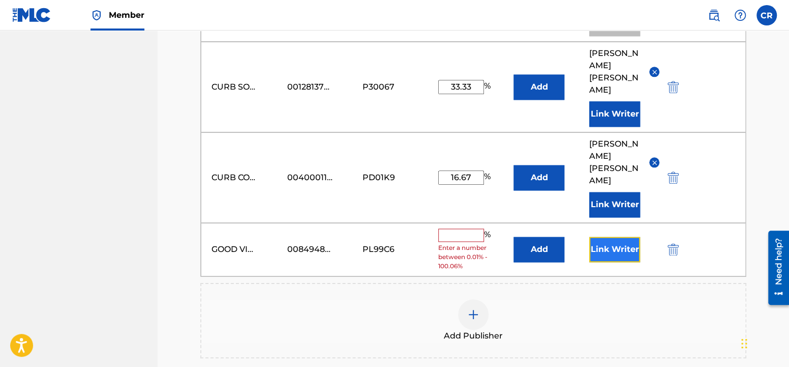
click at [604, 237] on button "Link Writer" at bounding box center [614, 249] width 51 height 25
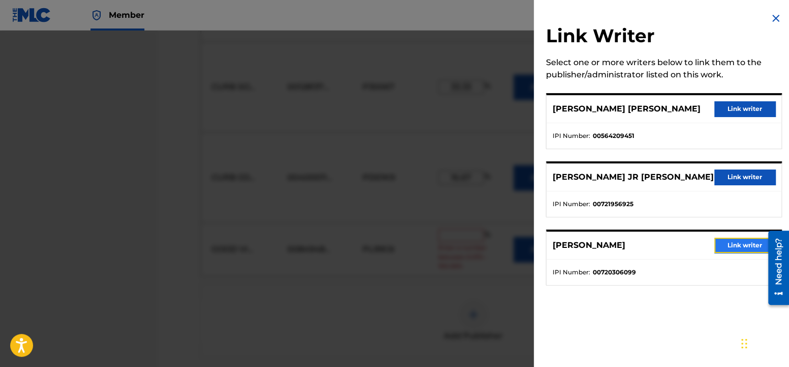
click at [729, 238] on button "Link writer" at bounding box center [745, 245] width 61 height 15
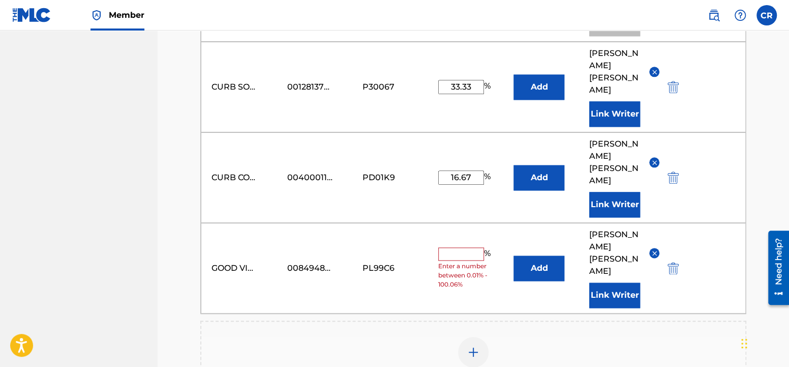
click at [458, 247] on input "text" at bounding box center [461, 253] width 46 height 13
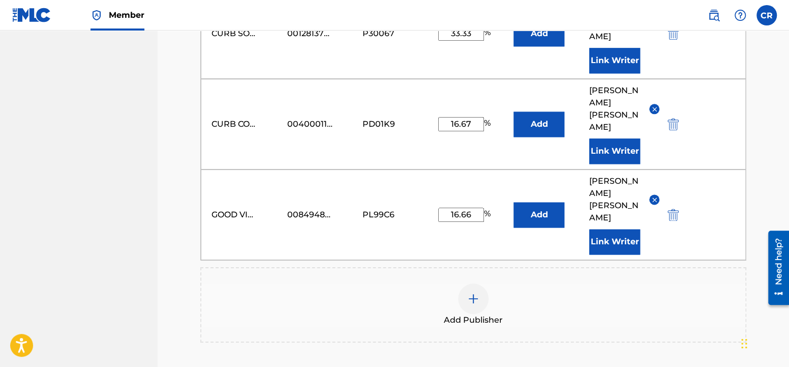
scroll to position [846, 0]
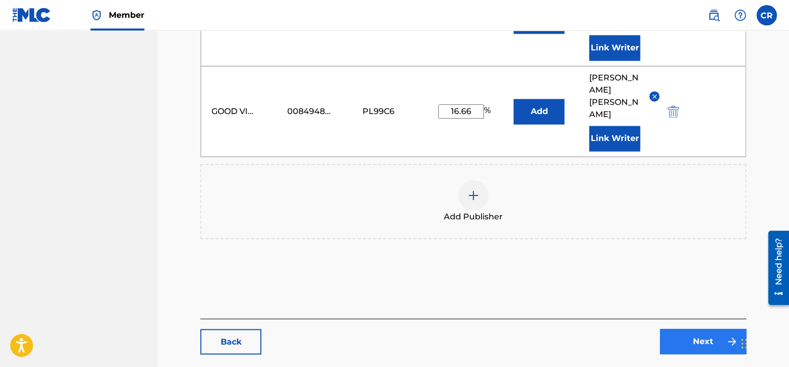
type input "16.66"
click at [681, 329] on link "Next" at bounding box center [703, 341] width 86 height 25
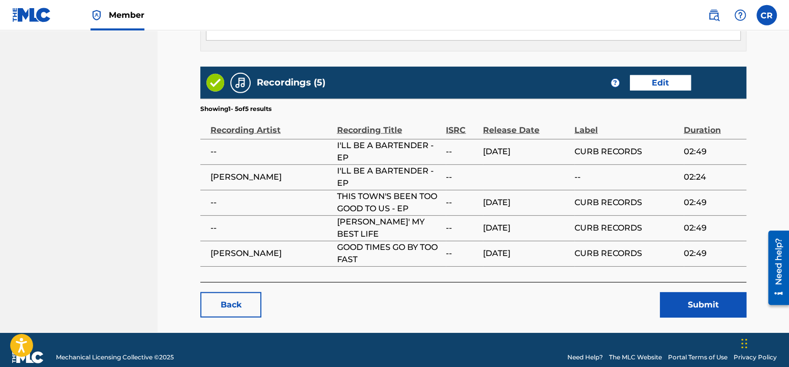
scroll to position [1368, 0]
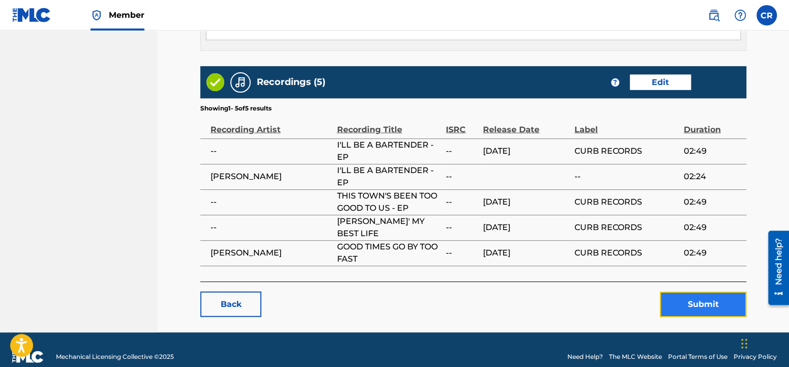
click at [695, 293] on button "Submit" at bounding box center [703, 303] width 86 height 25
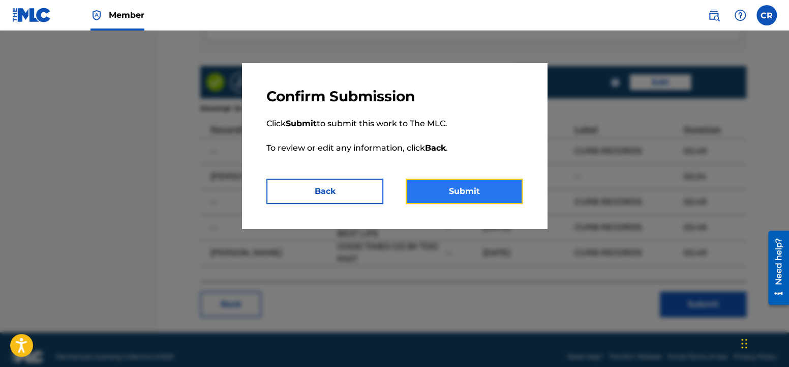
click at [465, 192] on button "Submit" at bounding box center [464, 191] width 117 height 25
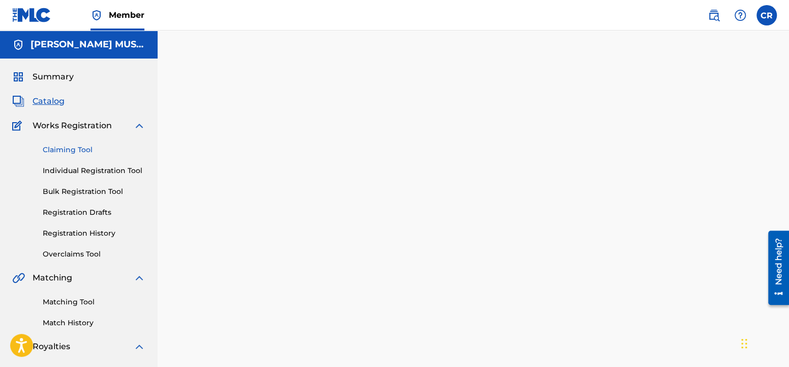
click at [81, 149] on link "Claiming Tool" at bounding box center [94, 149] width 103 height 11
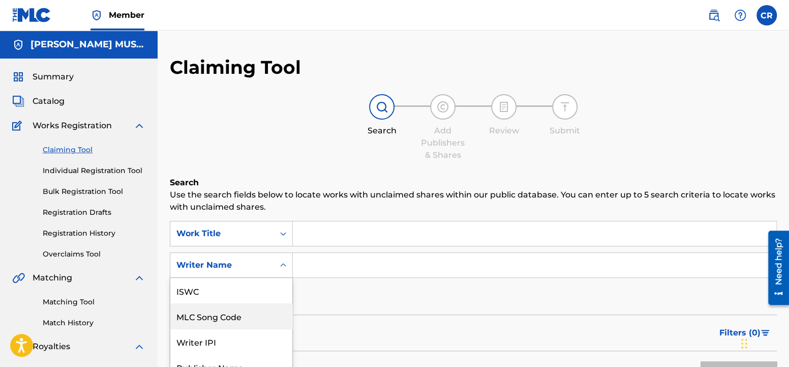
scroll to position [64, 0]
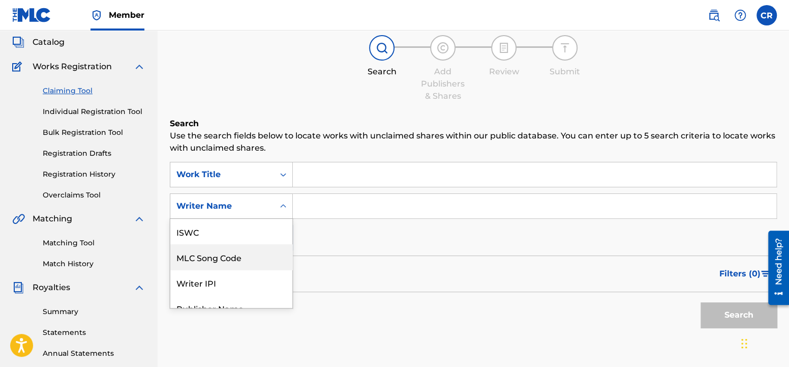
click at [266, 219] on div "7 results available. Use Up and Down to choose options, press Enter to select t…" at bounding box center [231, 205] width 123 height 25
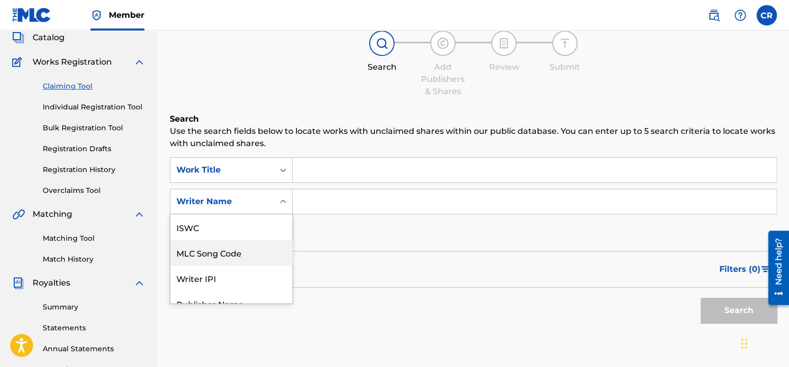
scroll to position [25, 0]
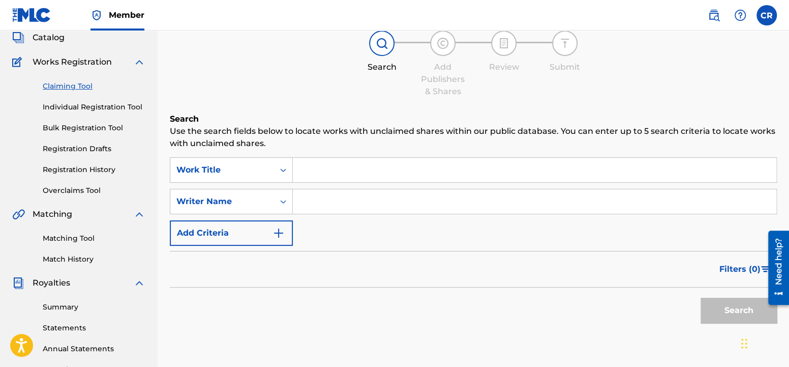
click at [372, 202] on input "Search Form" at bounding box center [535, 201] width 484 height 24
type input "D"
type input "DY"
click at [276, 202] on div "Search Form" at bounding box center [283, 201] width 18 height 18
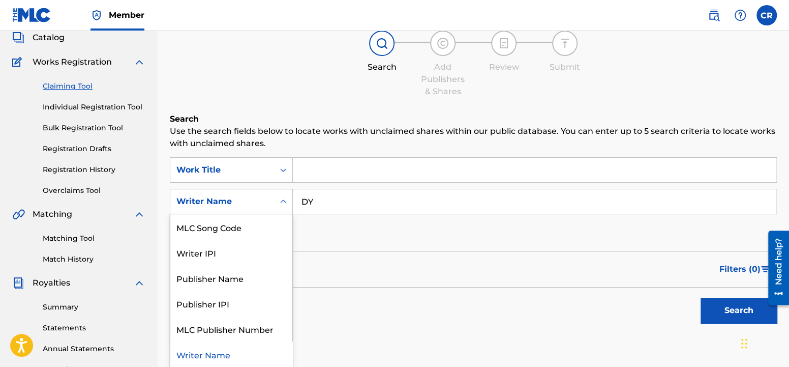
click at [221, 351] on div "Writer Name" at bounding box center [231, 353] width 122 height 25
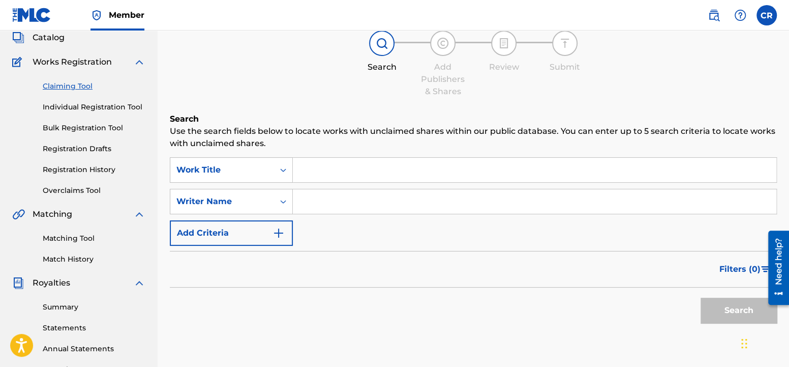
click at [304, 197] on input "Search Form" at bounding box center [535, 201] width 484 height 24
type input "[PERSON_NAME]"
click at [726, 313] on button "Search" at bounding box center [739, 310] width 76 height 25
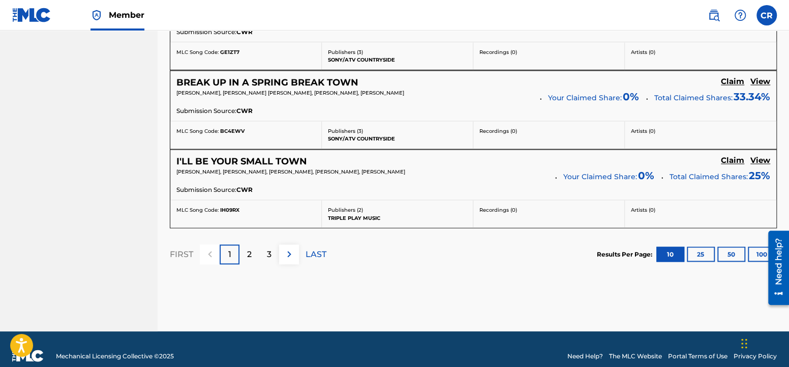
scroll to position [971, 0]
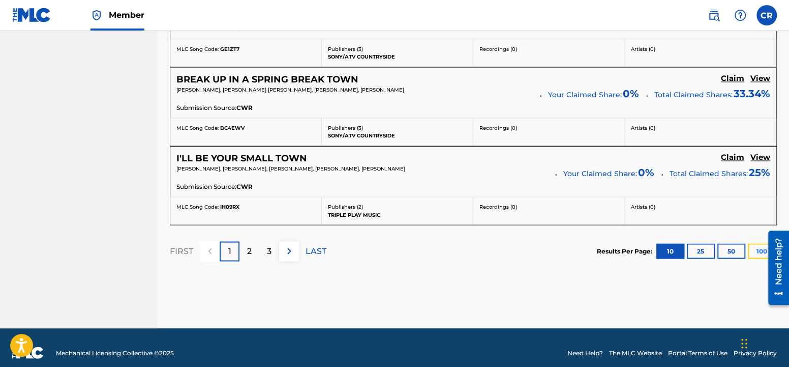
click at [752, 246] on button "100" at bounding box center [762, 250] width 28 height 15
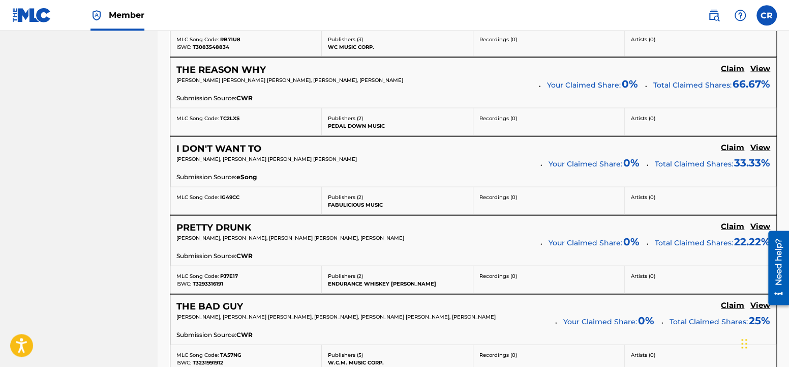
scroll to position [1225, 0]
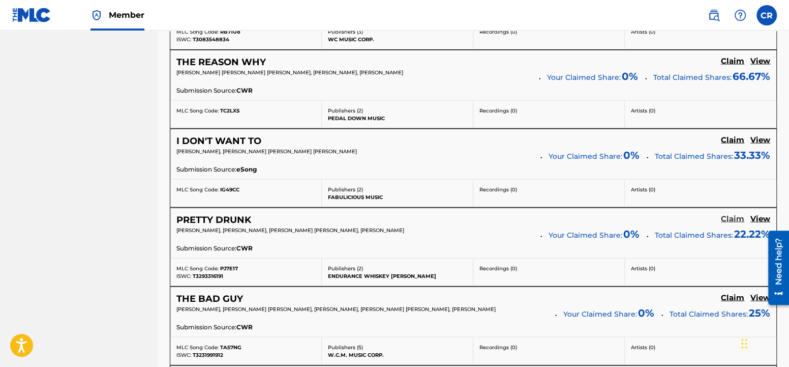
click at [733, 214] on h5 "Claim" at bounding box center [732, 219] width 23 height 10
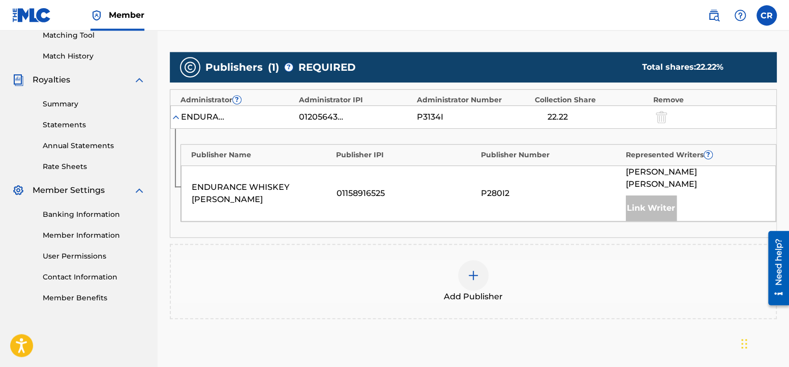
scroll to position [209, 0]
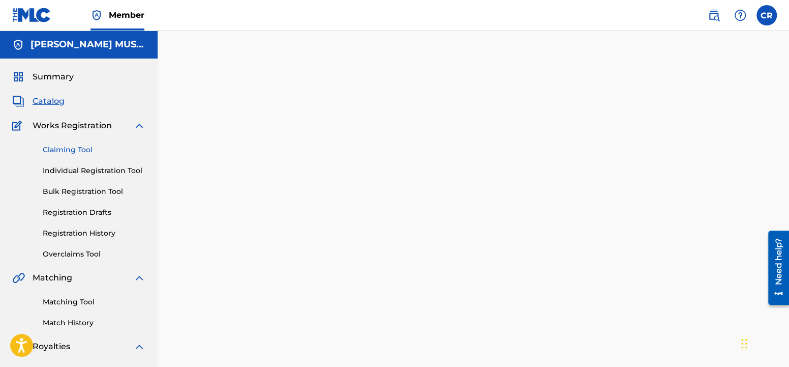
click at [64, 150] on link "Claiming Tool" at bounding box center [94, 149] width 103 height 11
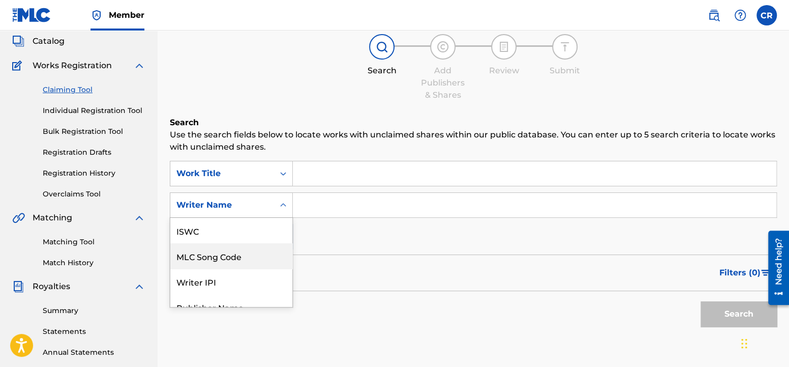
scroll to position [25, 0]
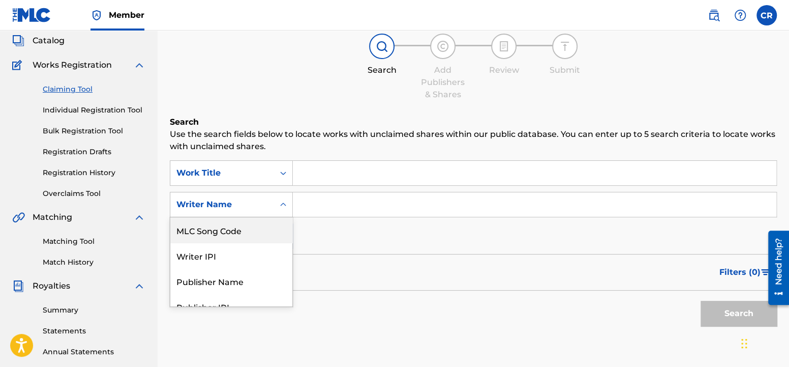
click at [278, 217] on div "7 results available. Use Up and Down to choose options, press Enter to select t…" at bounding box center [231, 204] width 123 height 25
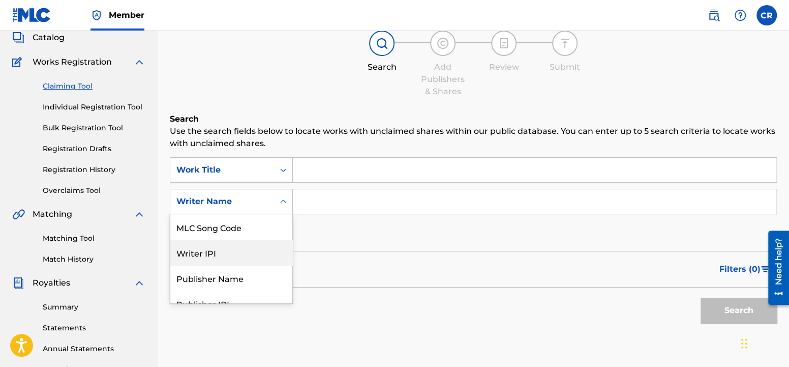
click at [371, 178] on input "Search Form" at bounding box center [535, 170] width 484 height 24
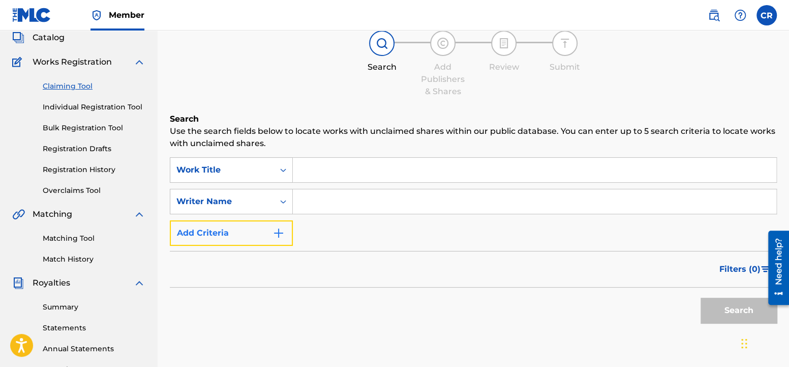
click at [270, 235] on button "Add Criteria" at bounding box center [231, 232] width 123 height 25
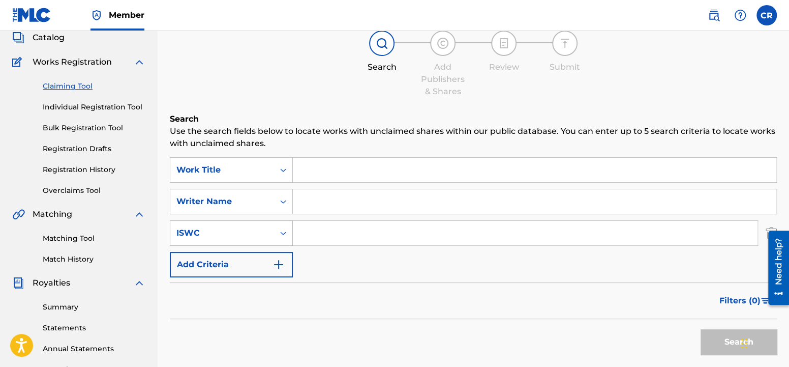
click at [281, 232] on icon "Search Form" at bounding box center [283, 233] width 10 height 10
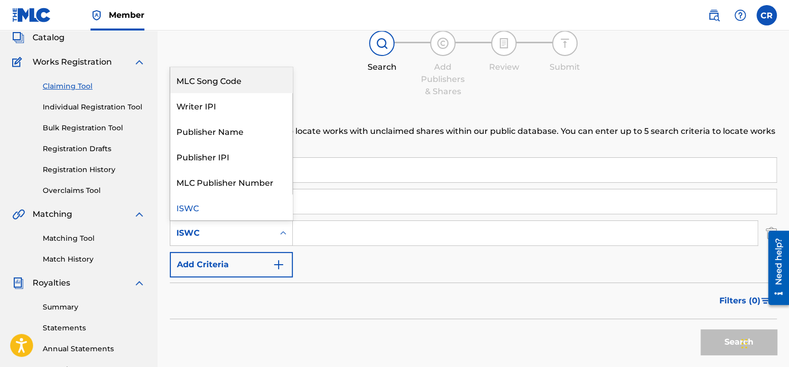
click at [261, 81] on div "MLC Song Code" at bounding box center [231, 79] width 122 height 25
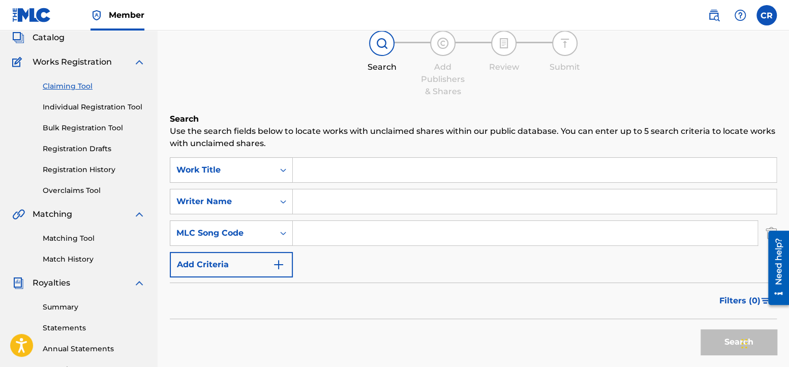
scroll to position [0, 0]
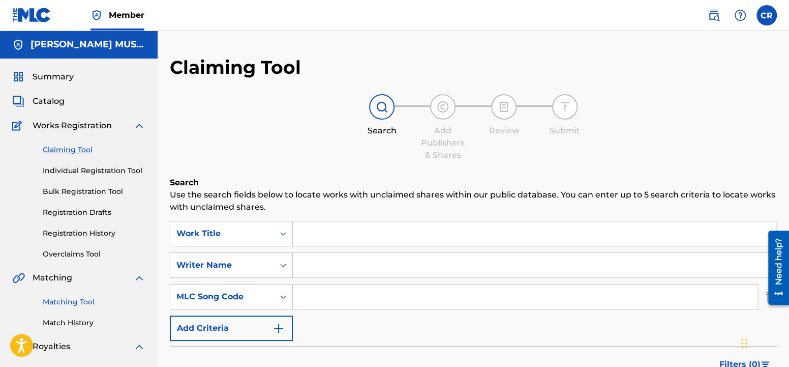
click at [73, 302] on link "Matching Tool" at bounding box center [94, 302] width 103 height 11
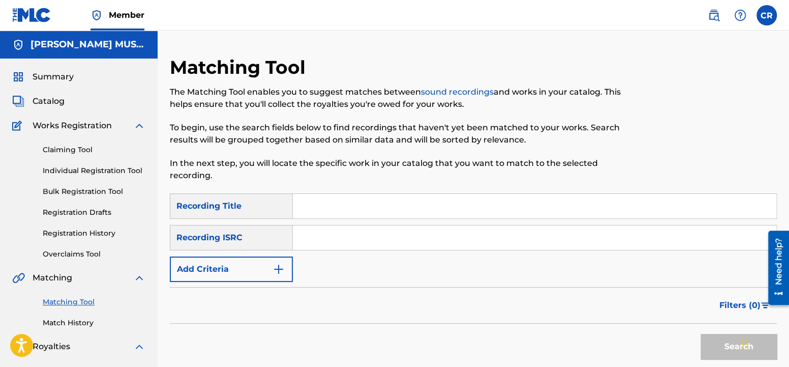
click at [366, 200] on input "Search Form" at bounding box center [535, 206] width 484 height 24
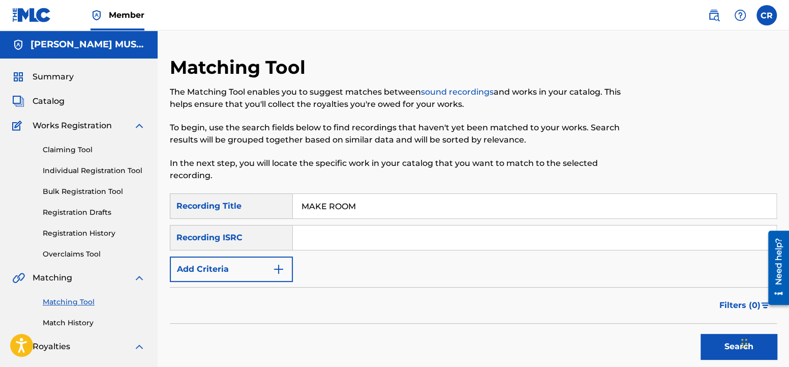
type input "MAKE ROOM"
click at [284, 270] on img "Search Form" at bounding box center [279, 269] width 12 height 12
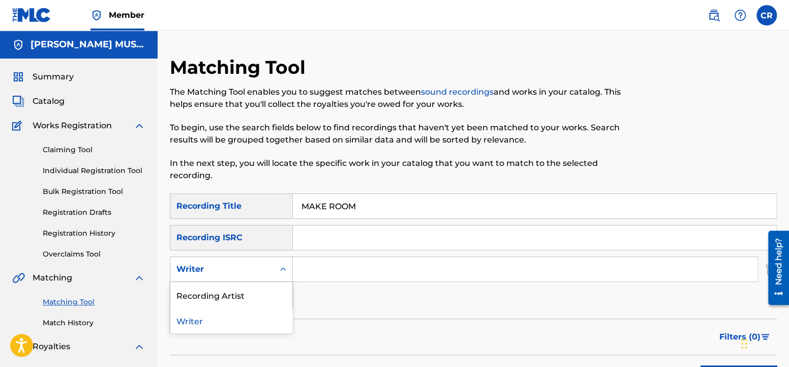
click at [284, 270] on icon "Search Form" at bounding box center [283, 269] width 10 height 10
click at [251, 327] on div "Writer" at bounding box center [231, 319] width 122 height 25
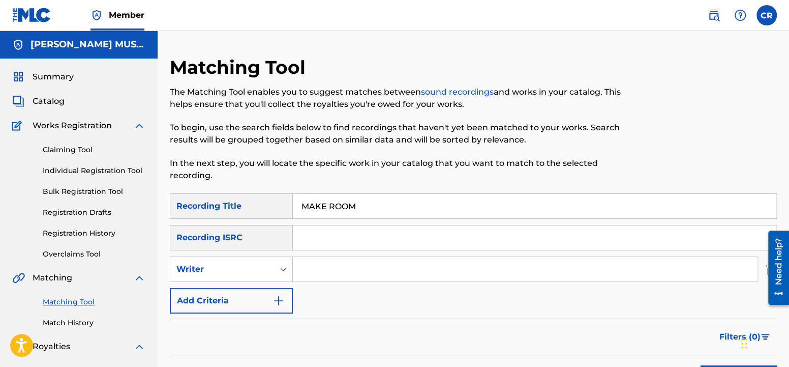
click at [330, 265] on input "Search Form" at bounding box center [525, 269] width 465 height 24
type input "E"
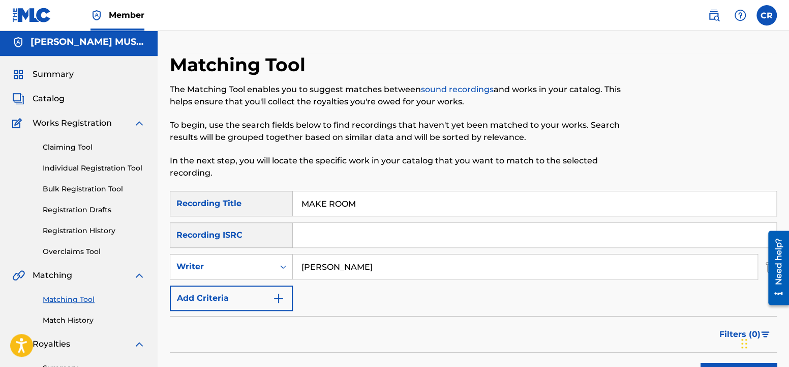
scroll to position [264, 0]
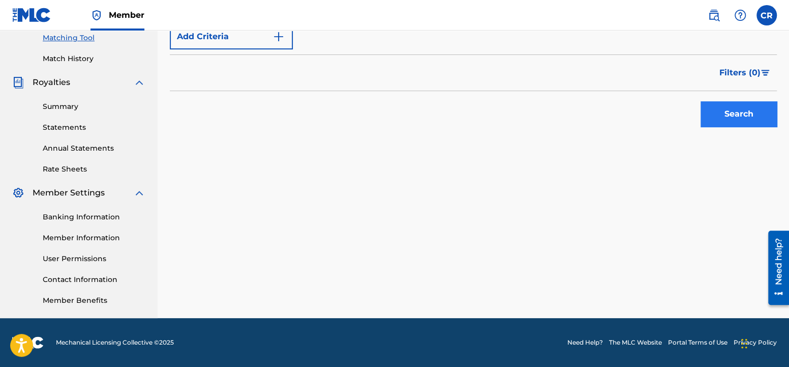
type input "[PERSON_NAME]"
click at [735, 110] on button "Search" at bounding box center [739, 113] width 76 height 25
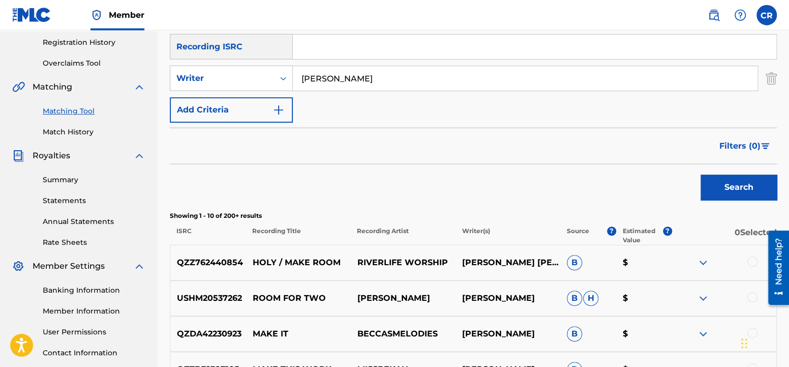
scroll to position [214, 0]
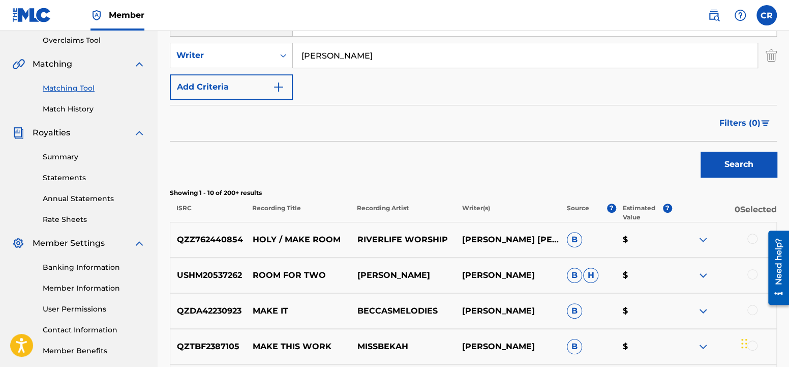
click at [753, 236] on div at bounding box center [753, 238] width 10 height 10
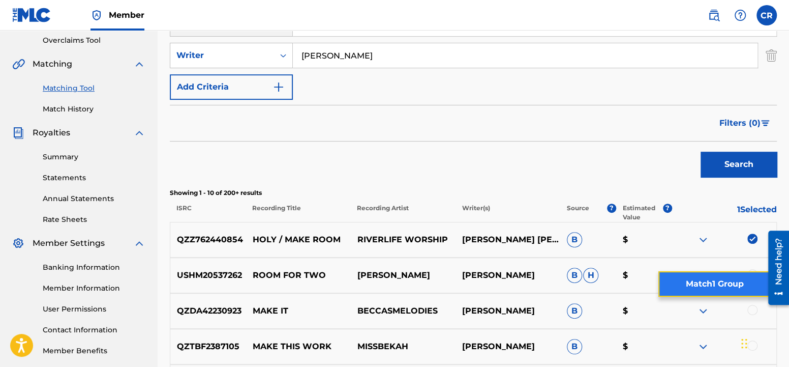
click at [711, 281] on button "Match 1 Group" at bounding box center [715, 283] width 112 height 25
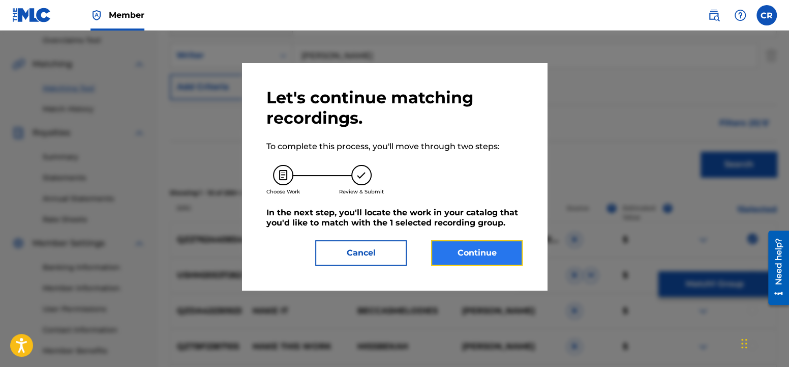
click at [477, 259] on button "Continue" at bounding box center [477, 252] width 92 height 25
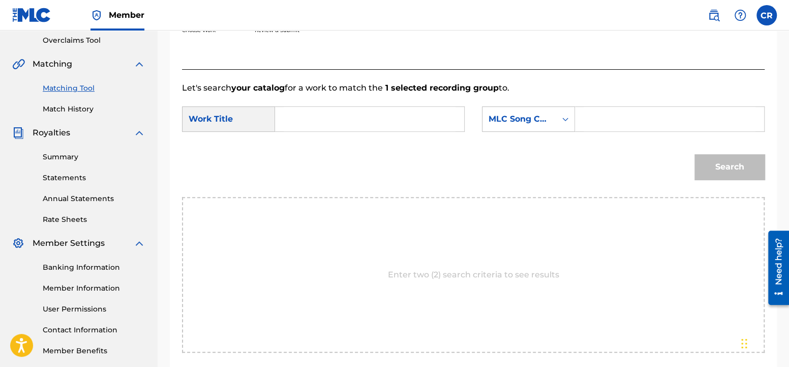
click at [356, 120] on input "Search Form" at bounding box center [370, 119] width 172 height 24
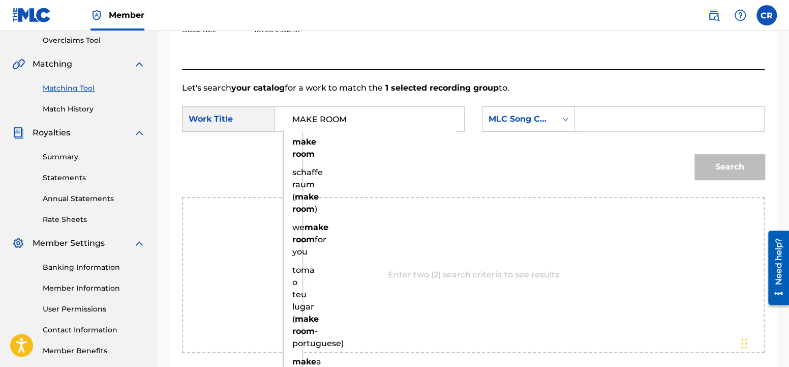
type input "MAKE ROOM"
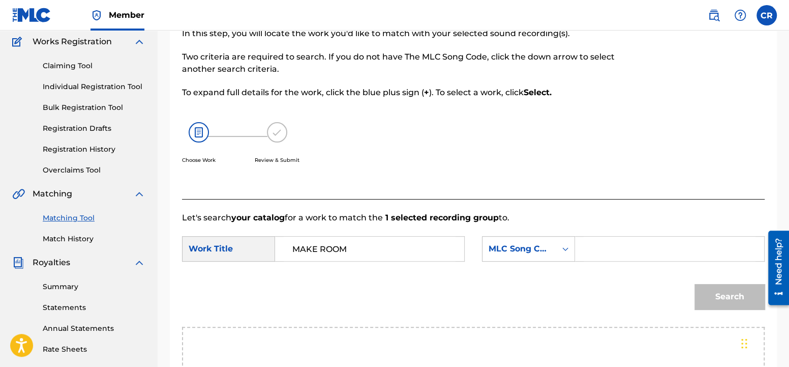
scroll to position [107, 0]
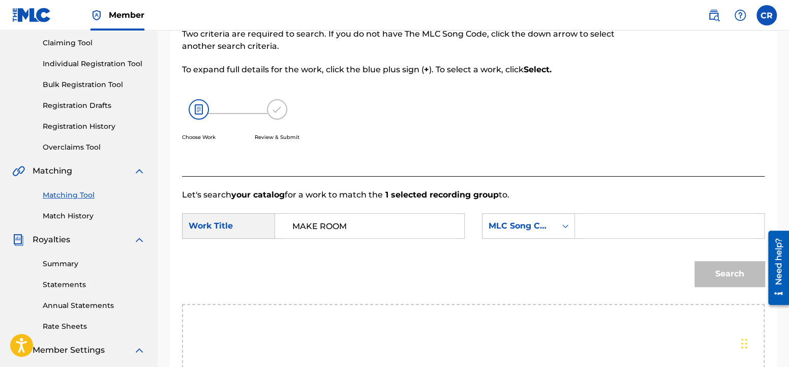
click at [586, 224] on input "Search Form" at bounding box center [670, 226] width 172 height 24
paste input "MA6OO6"
type input "MA6OO6"
click at [733, 273] on button "Search" at bounding box center [730, 273] width 70 height 25
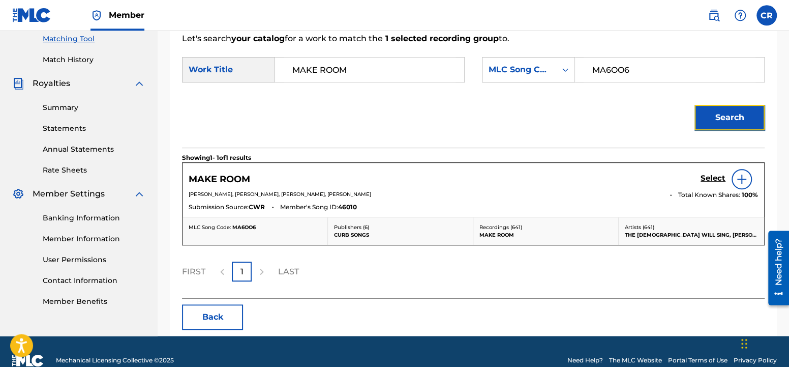
scroll to position [267, 0]
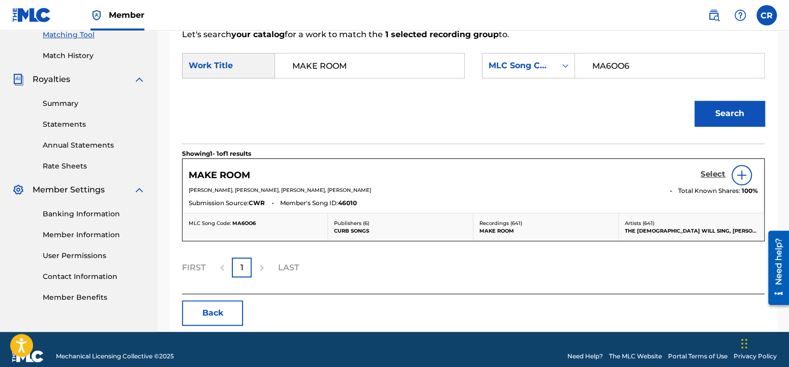
click at [709, 171] on h5 "Select" at bounding box center [713, 174] width 25 height 10
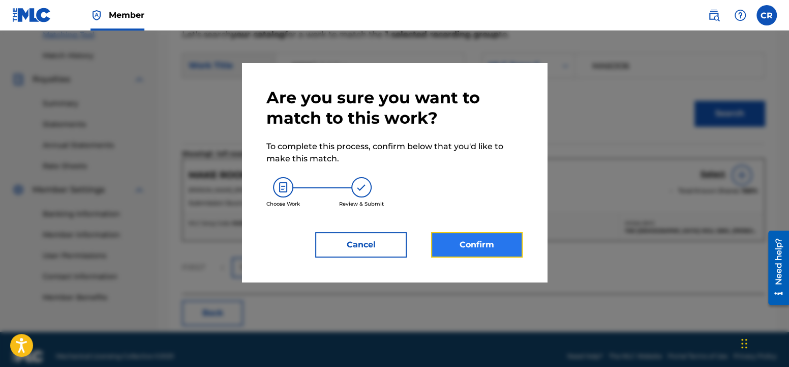
click at [482, 252] on button "Confirm" at bounding box center [477, 244] width 92 height 25
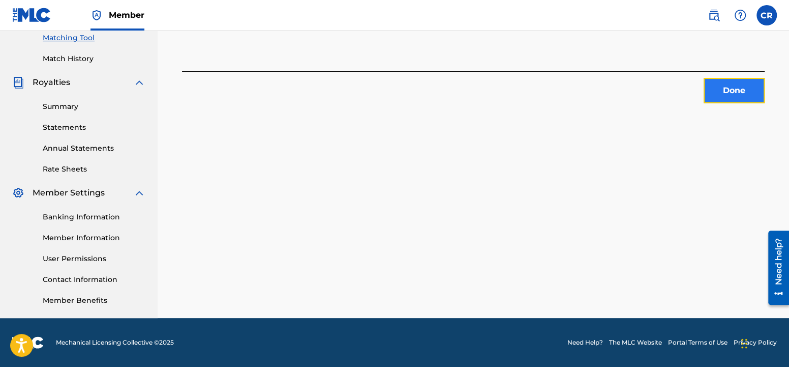
click at [727, 93] on button "Done" at bounding box center [734, 90] width 61 height 25
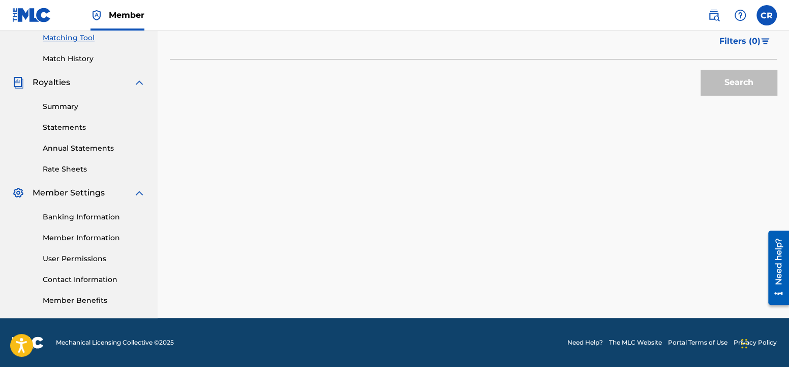
scroll to position [0, 0]
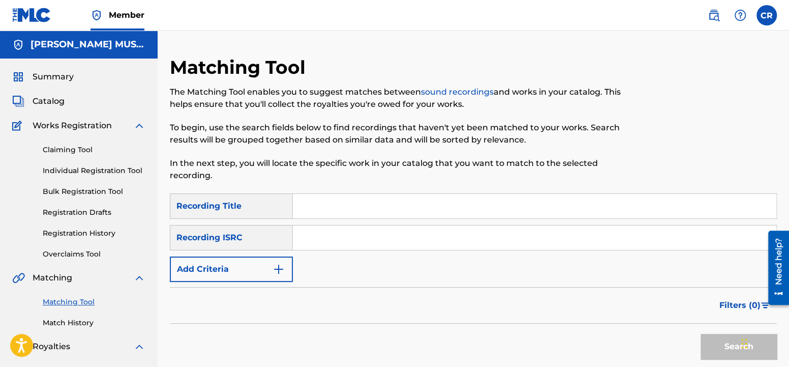
click at [354, 208] on input "Search Form" at bounding box center [535, 206] width 484 height 24
type input "E"
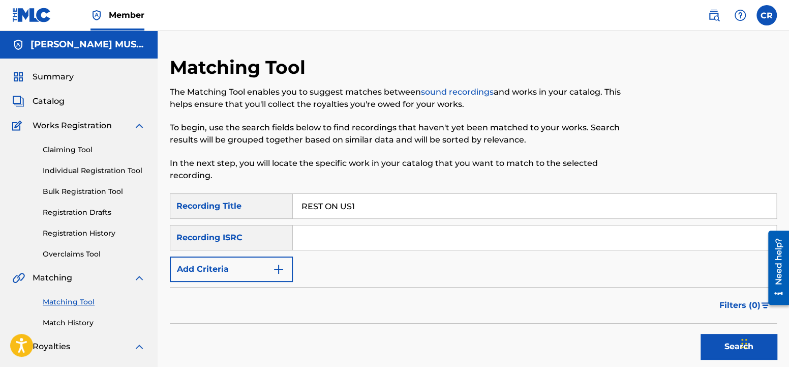
type input "REST ON US1"
click at [429, 208] on input "REST ON US1" at bounding box center [535, 206] width 484 height 24
type input "REST ON [GEOGRAPHIC_DATA]"
click at [284, 266] on img "Search Form" at bounding box center [279, 269] width 12 height 12
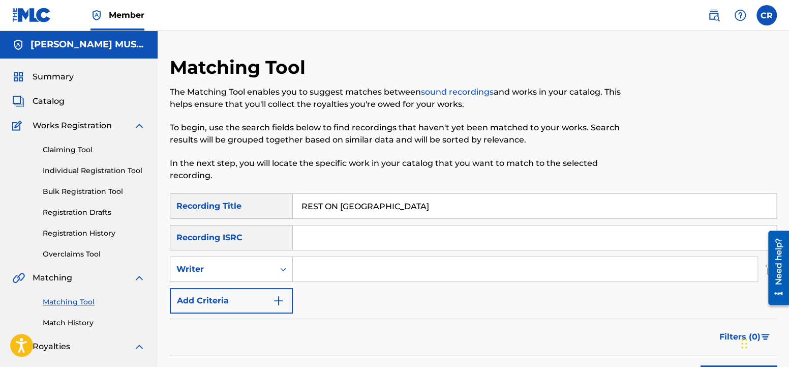
click at [337, 268] on input "Search Form" at bounding box center [525, 269] width 465 height 24
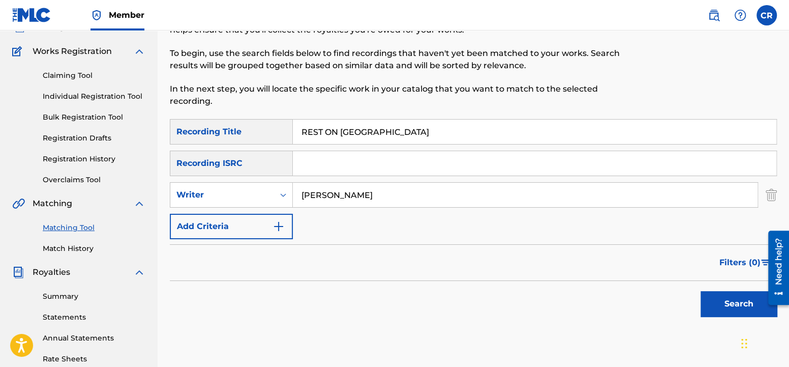
scroll to position [264, 0]
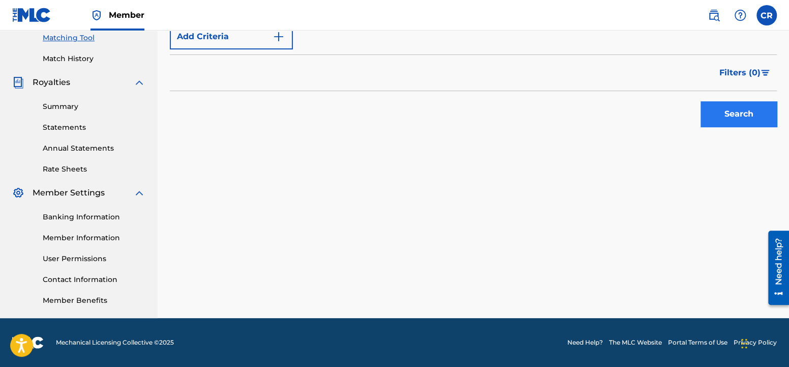
type input "[PERSON_NAME]"
click at [743, 108] on button "Search" at bounding box center [739, 113] width 76 height 25
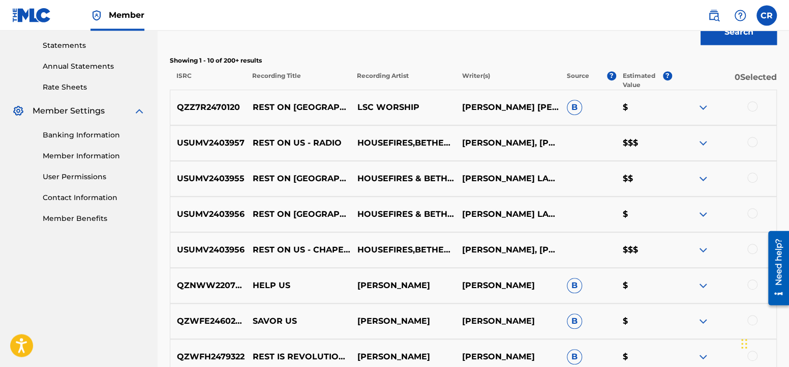
scroll to position [371, 0]
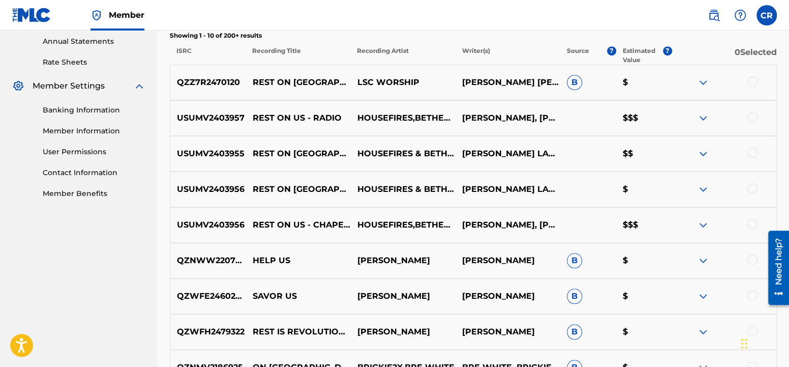
click at [752, 80] on div at bounding box center [753, 81] width 10 height 10
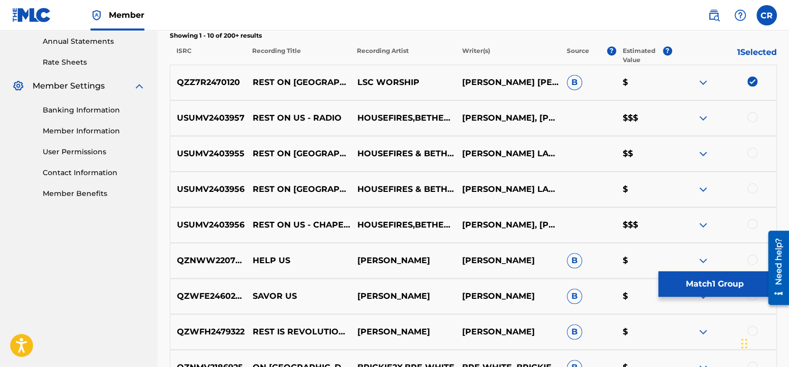
click at [753, 118] on div at bounding box center [753, 117] width 10 height 10
click at [752, 152] on div at bounding box center [753, 152] width 10 height 10
click at [752, 187] on div at bounding box center [753, 188] width 10 height 10
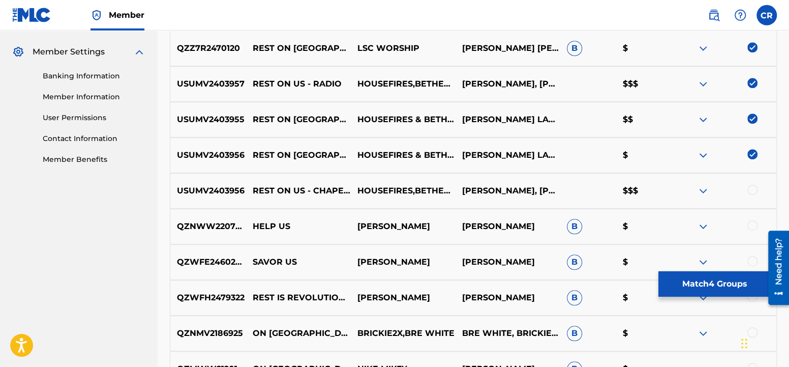
scroll to position [424, 0]
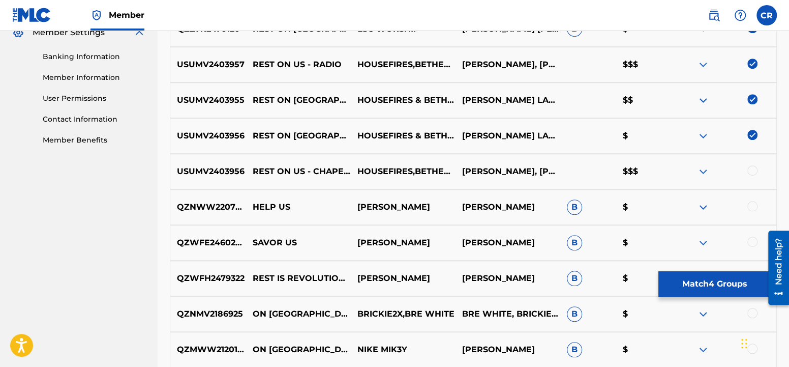
click at [756, 165] on div "USUMV2403956 REST ON US - CHAPEL SESSIONS HOUSEFIRES,BETHEL MUSIC,[PERSON_NAME]…" at bounding box center [473, 172] width 607 height 36
click at [753, 171] on div at bounding box center [753, 170] width 10 height 10
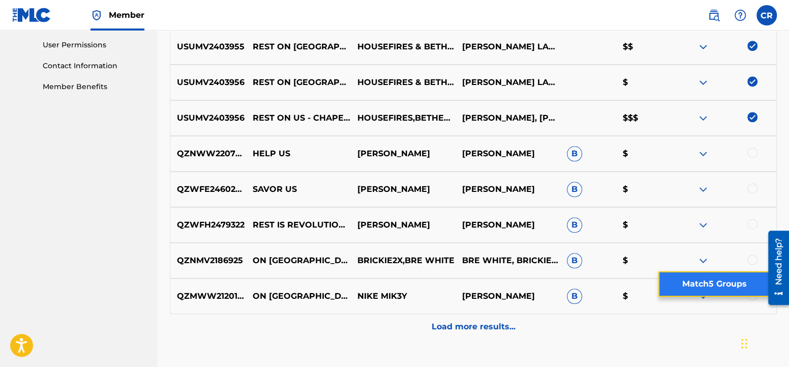
click at [693, 281] on button "Match 5 Groups" at bounding box center [715, 283] width 112 height 25
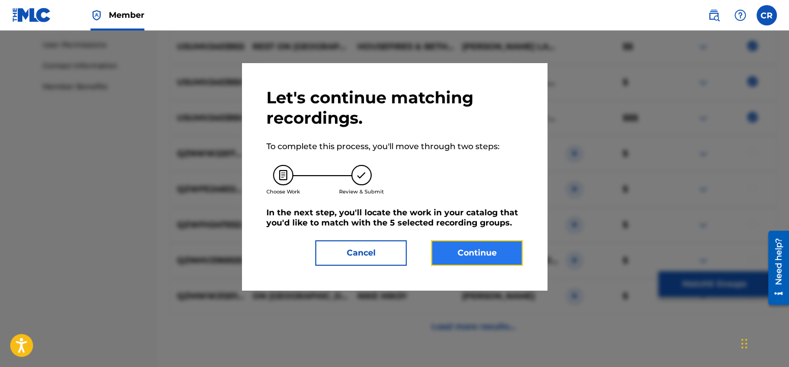
click at [481, 251] on button "Continue" at bounding box center [477, 252] width 92 height 25
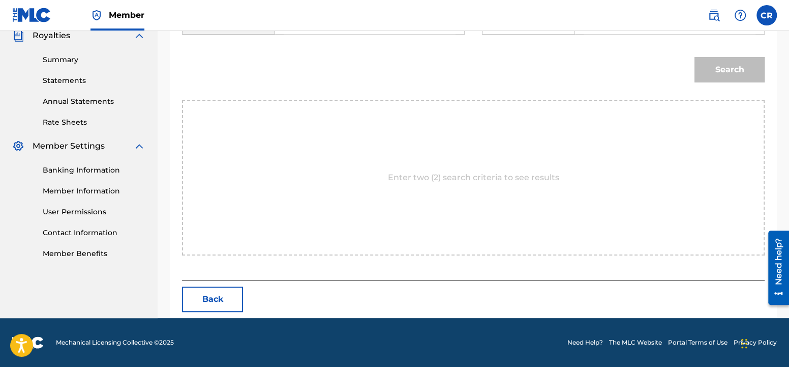
scroll to position [264, 0]
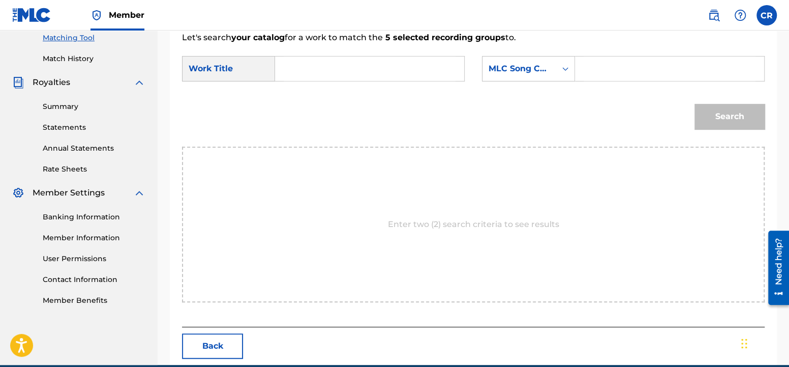
click at [375, 64] on input "Search Form" at bounding box center [370, 68] width 172 height 24
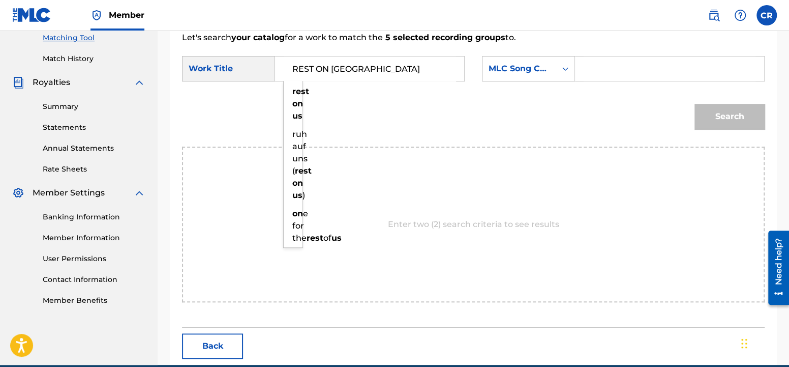
type input "REST ON [GEOGRAPHIC_DATA]"
click at [580, 65] on div "Search Form" at bounding box center [670, 68] width 190 height 25
click at [596, 68] on input "Search Form" at bounding box center [670, 68] width 172 height 24
paste input "RA56MW"
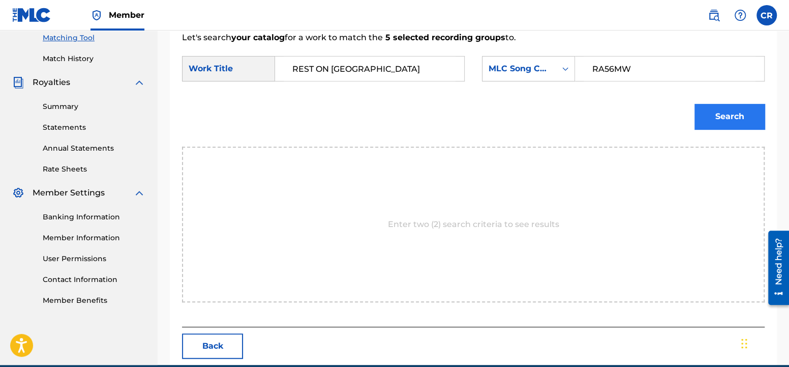
type input "RA56MW"
click at [735, 121] on button "Search" at bounding box center [730, 116] width 70 height 25
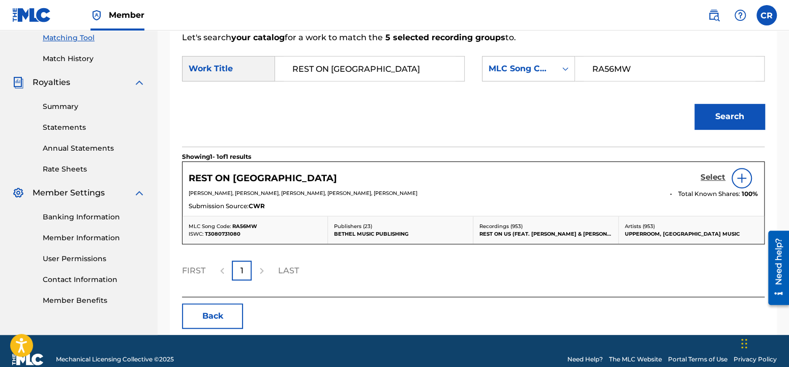
click at [714, 177] on h5 "Select" at bounding box center [713, 177] width 25 height 10
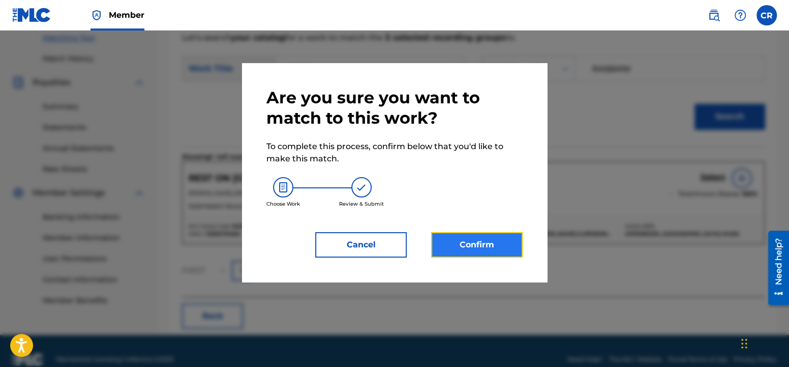
click at [467, 238] on button "Confirm" at bounding box center [477, 244] width 92 height 25
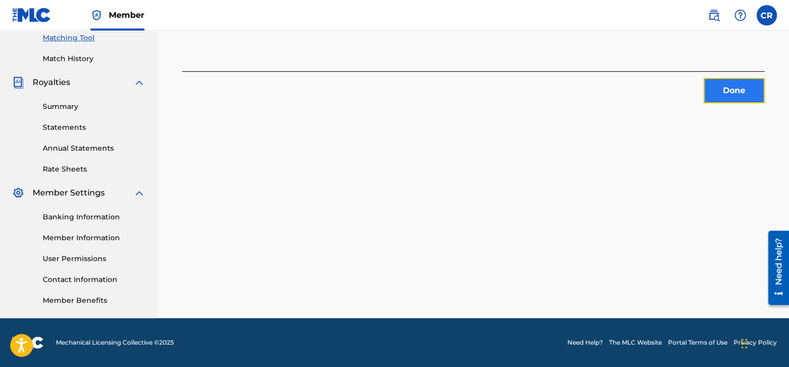
click at [728, 88] on button "Done" at bounding box center [734, 90] width 61 height 25
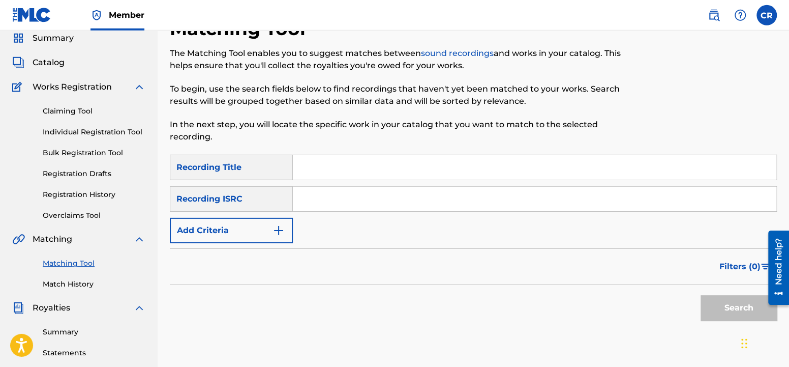
scroll to position [0, 0]
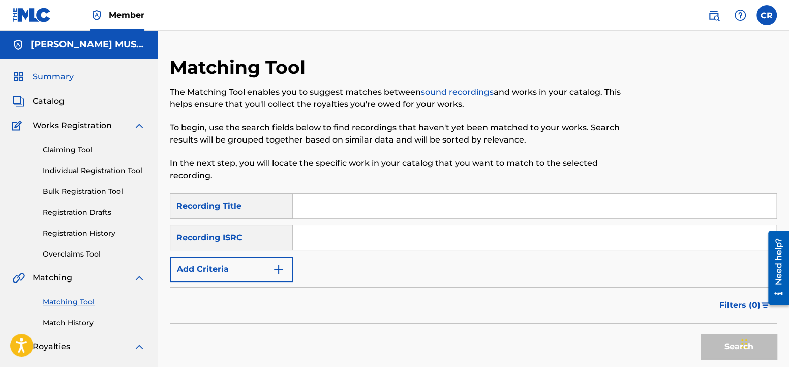
click at [56, 77] on span "Summary" at bounding box center [53, 77] width 41 height 12
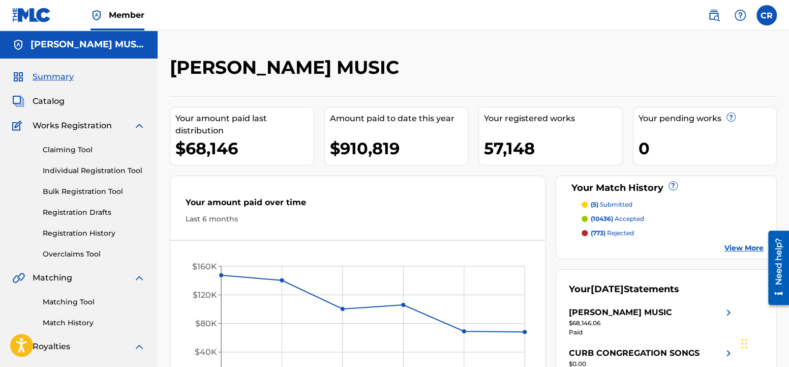
click at [739, 248] on link "View More" at bounding box center [744, 248] width 39 height 11
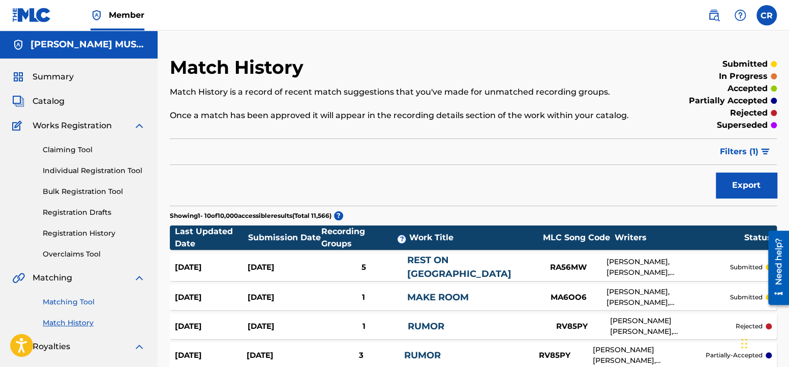
click at [75, 301] on link "Matching Tool" at bounding box center [94, 302] width 103 height 11
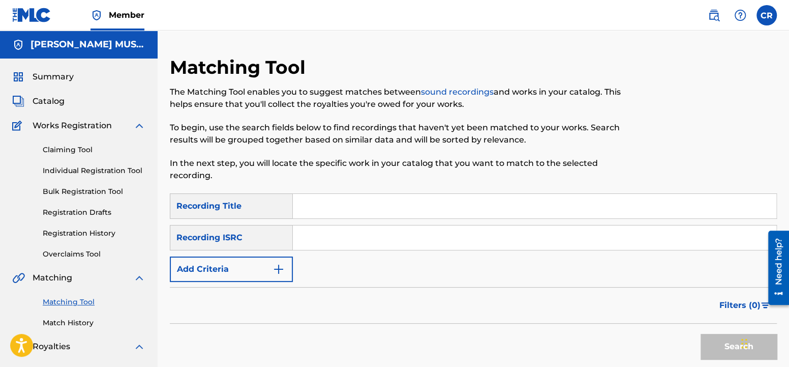
click at [352, 197] on input "Search Form" at bounding box center [535, 206] width 484 height 24
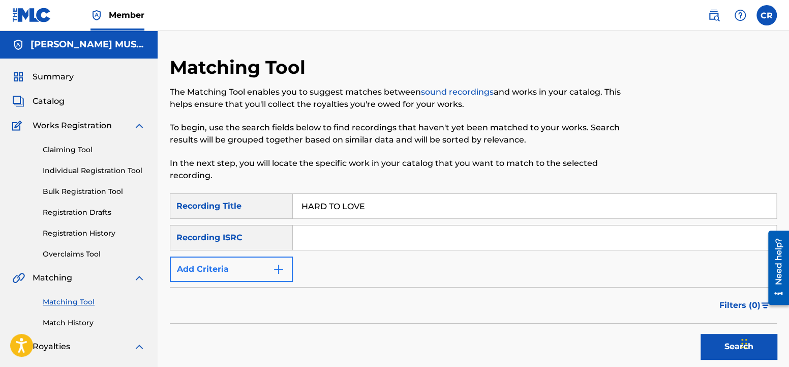
type input "HARD TO LOVE"
click at [252, 268] on button "Add Criteria" at bounding box center [231, 268] width 123 height 25
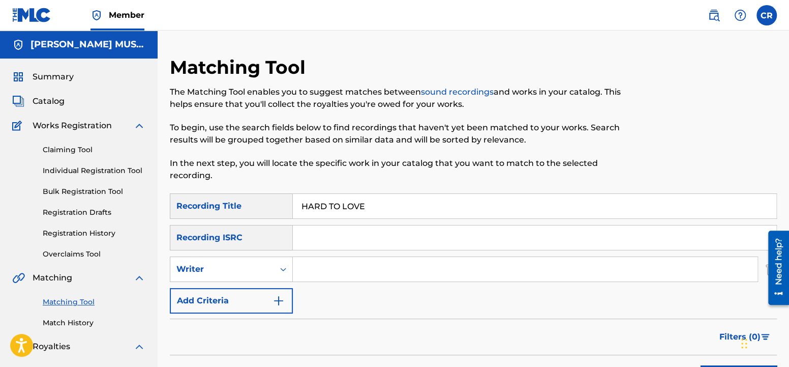
click at [345, 264] on input "Search Form" at bounding box center [525, 269] width 465 height 24
type input "[PERSON_NAME]"
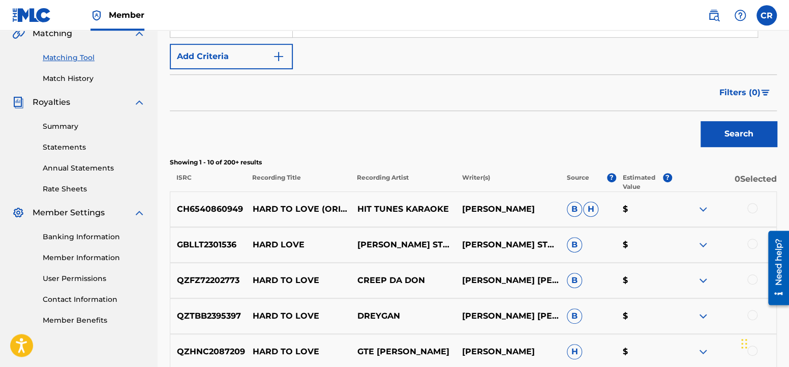
scroll to position [267, 0]
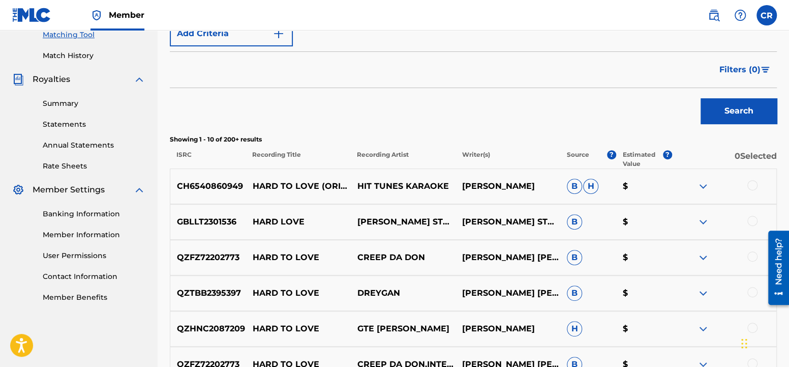
click at [755, 184] on div at bounding box center [753, 185] width 10 height 10
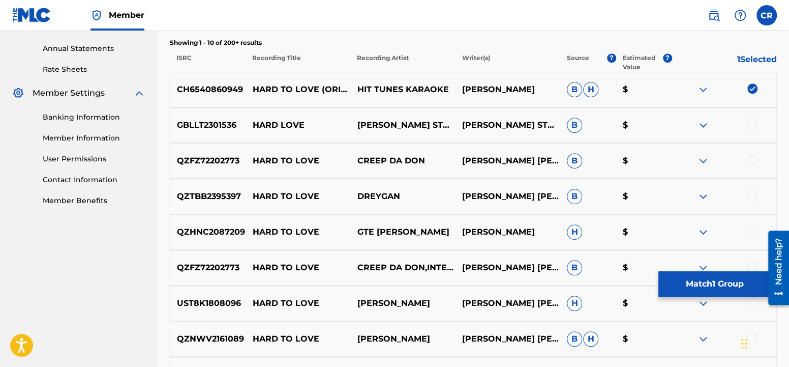
scroll to position [374, 0]
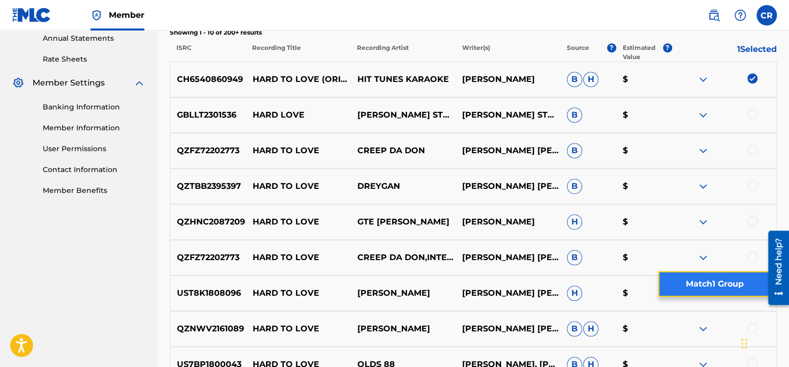
click at [700, 282] on button "Match 1 Group" at bounding box center [715, 283] width 112 height 25
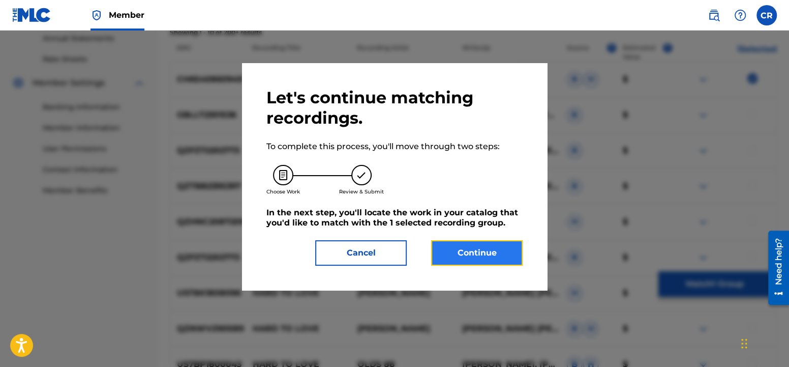
click at [455, 250] on button "Continue" at bounding box center [477, 252] width 92 height 25
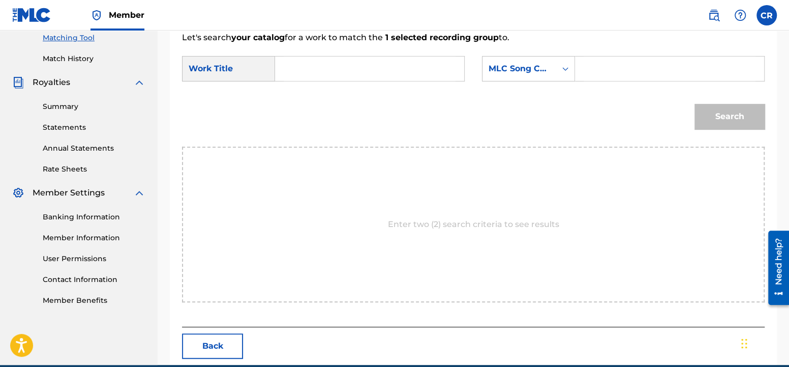
click at [425, 68] on input "Search Form" at bounding box center [370, 68] width 172 height 24
type input "J"
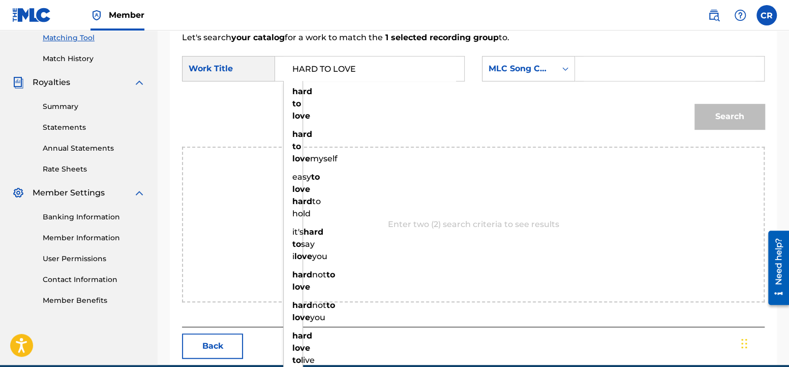
type input "HARD TO LOVE"
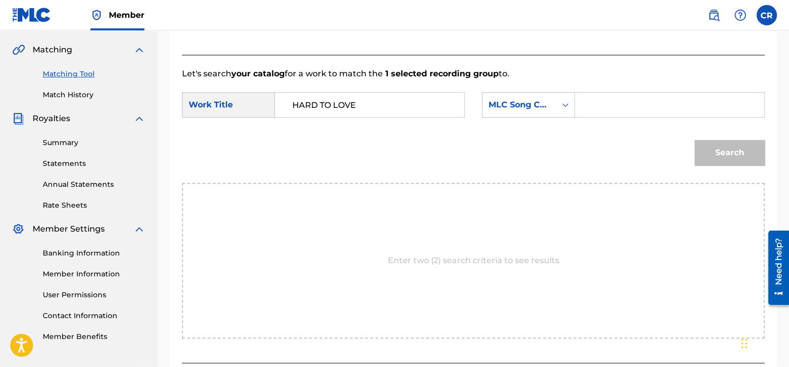
scroll to position [211, 0]
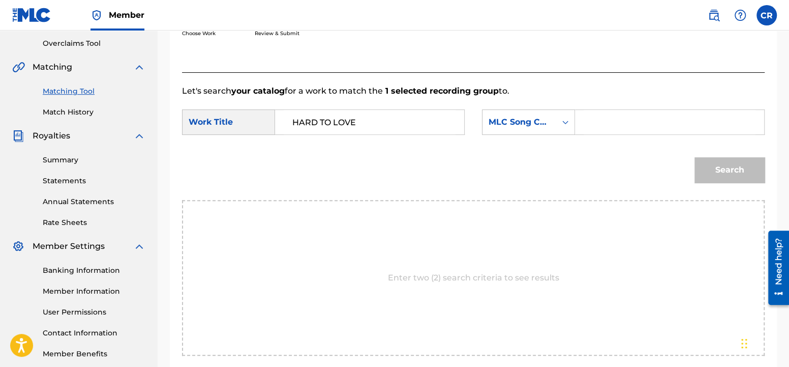
click at [634, 123] on input "Search Form" at bounding box center [670, 122] width 172 height 24
click at [604, 122] on input "Search Form" at bounding box center [670, 122] width 172 height 24
paste input "H58794"
type input "H58794"
click at [724, 169] on button "Search" at bounding box center [730, 169] width 70 height 25
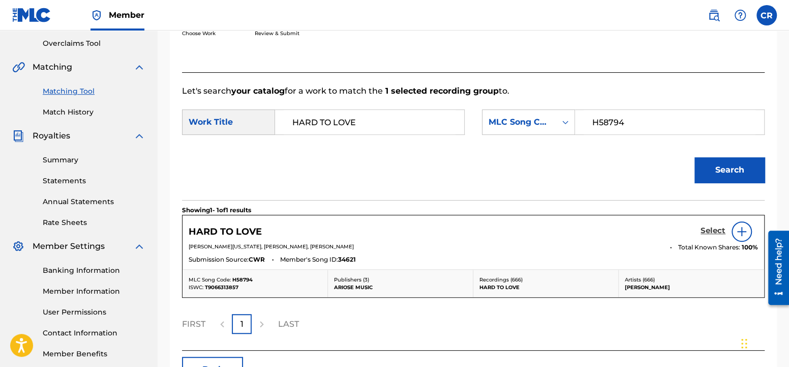
click at [713, 230] on h5 "Select" at bounding box center [713, 231] width 25 height 10
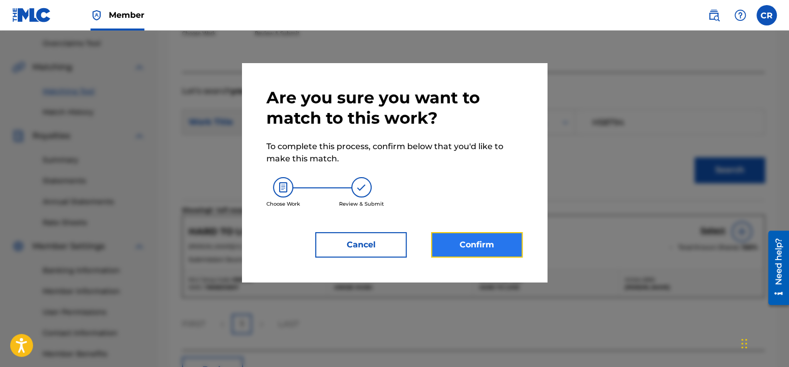
click at [467, 243] on button "Confirm" at bounding box center [477, 244] width 92 height 25
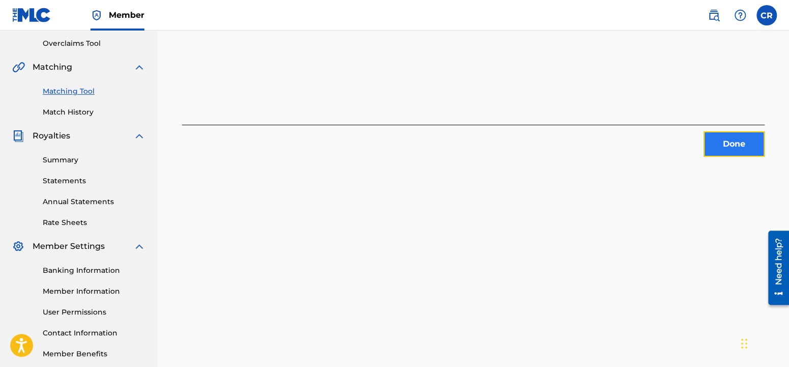
click at [732, 145] on button "Done" at bounding box center [734, 143] width 61 height 25
